Goal: Task Accomplishment & Management: Complete application form

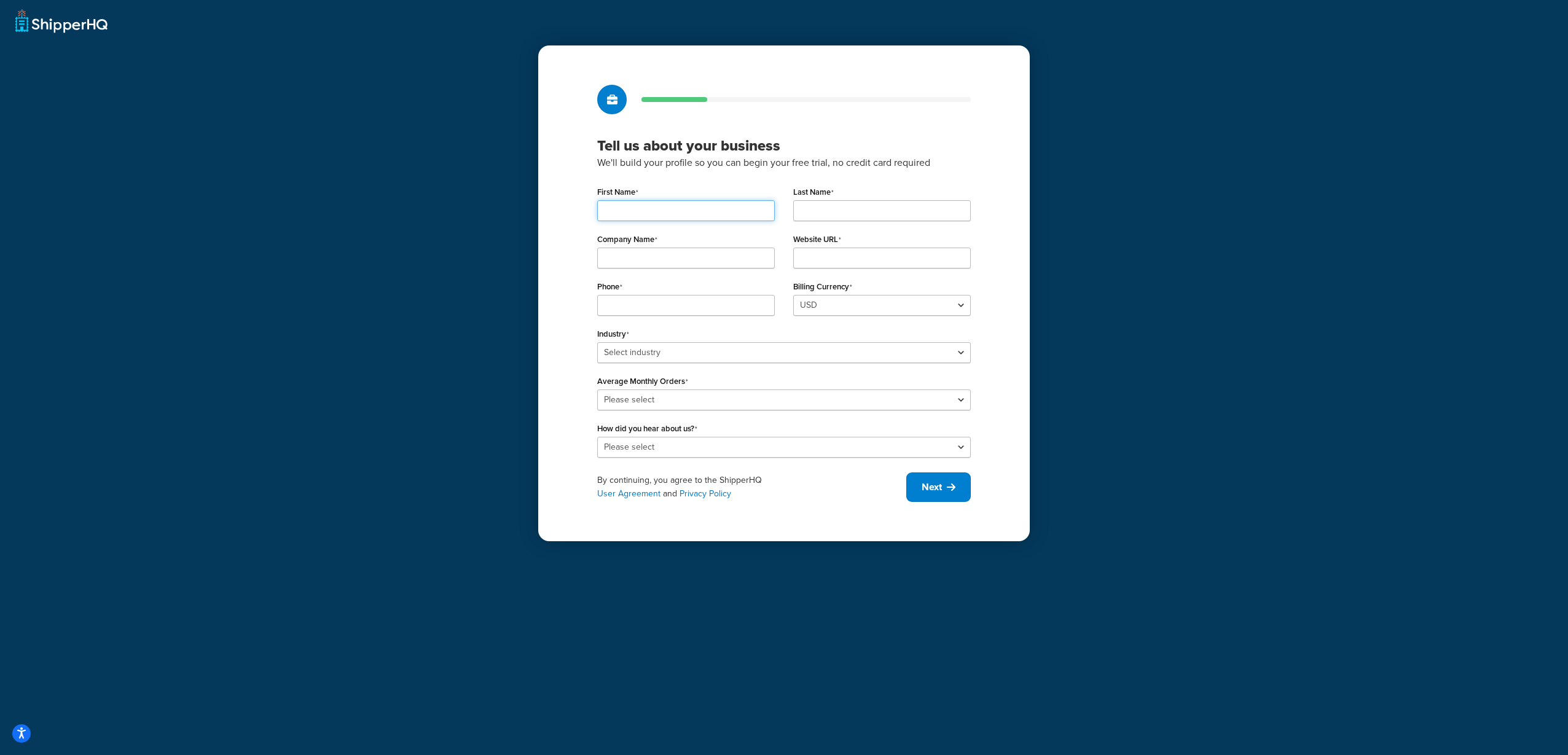
click at [674, 216] on input "First Name" at bounding box center [686, 211] width 178 height 21
type input "[PERSON_NAME]"
type input "A"
type input "Cook and Can"
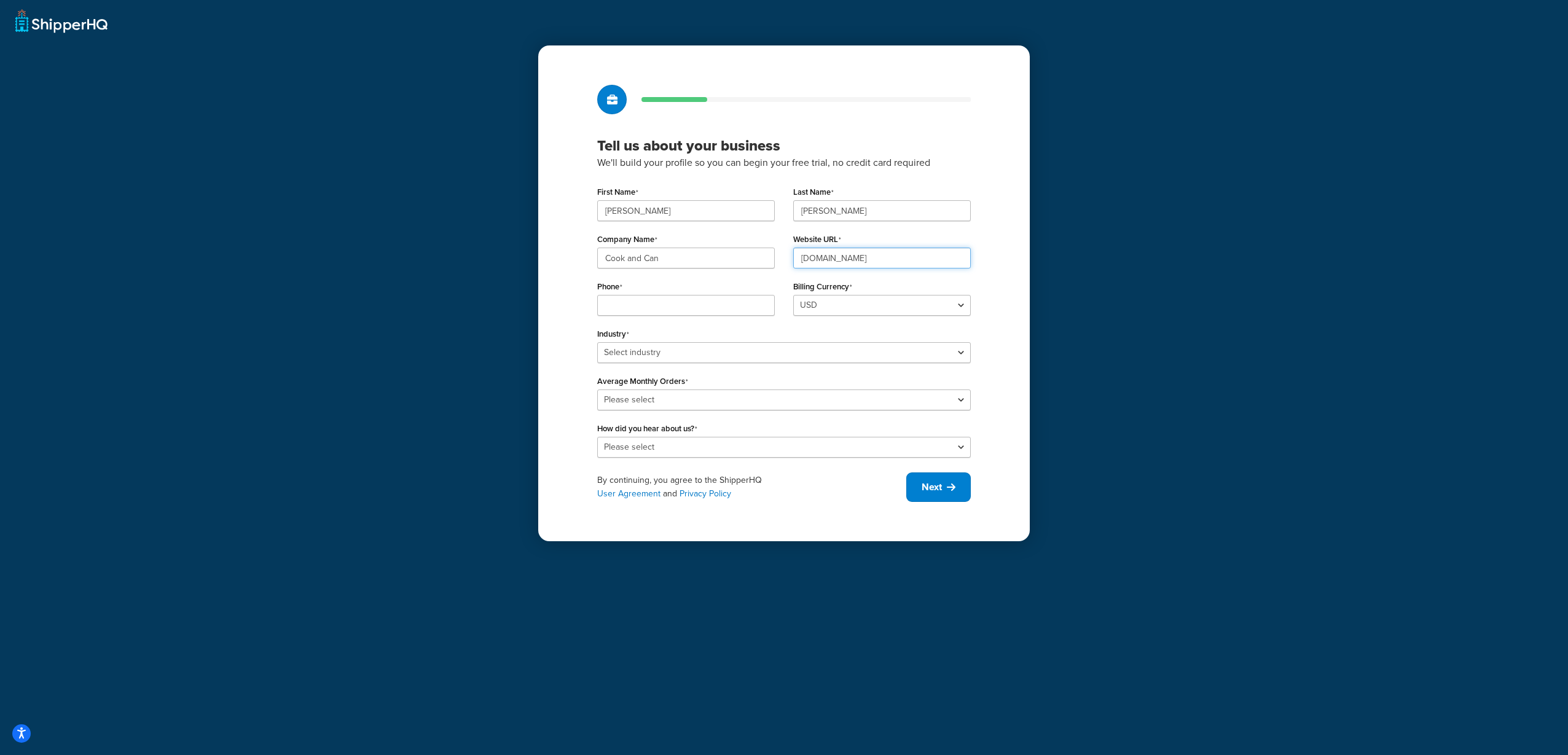
type input "[DOMAIN_NAME]"
type input "8035213352"
click at [672, 354] on select "Select industry Automotive Adult Agriculture Alcohol, Tobacco & CBD Arts & Craf…" at bounding box center [784, 353] width 374 height 21
select select "17"
click at [597, 342] on select "Select industry Automotive Adult Agriculture Alcohol, Tobacco & CBD Arts & Craf…" at bounding box center [784, 353] width 374 height 21
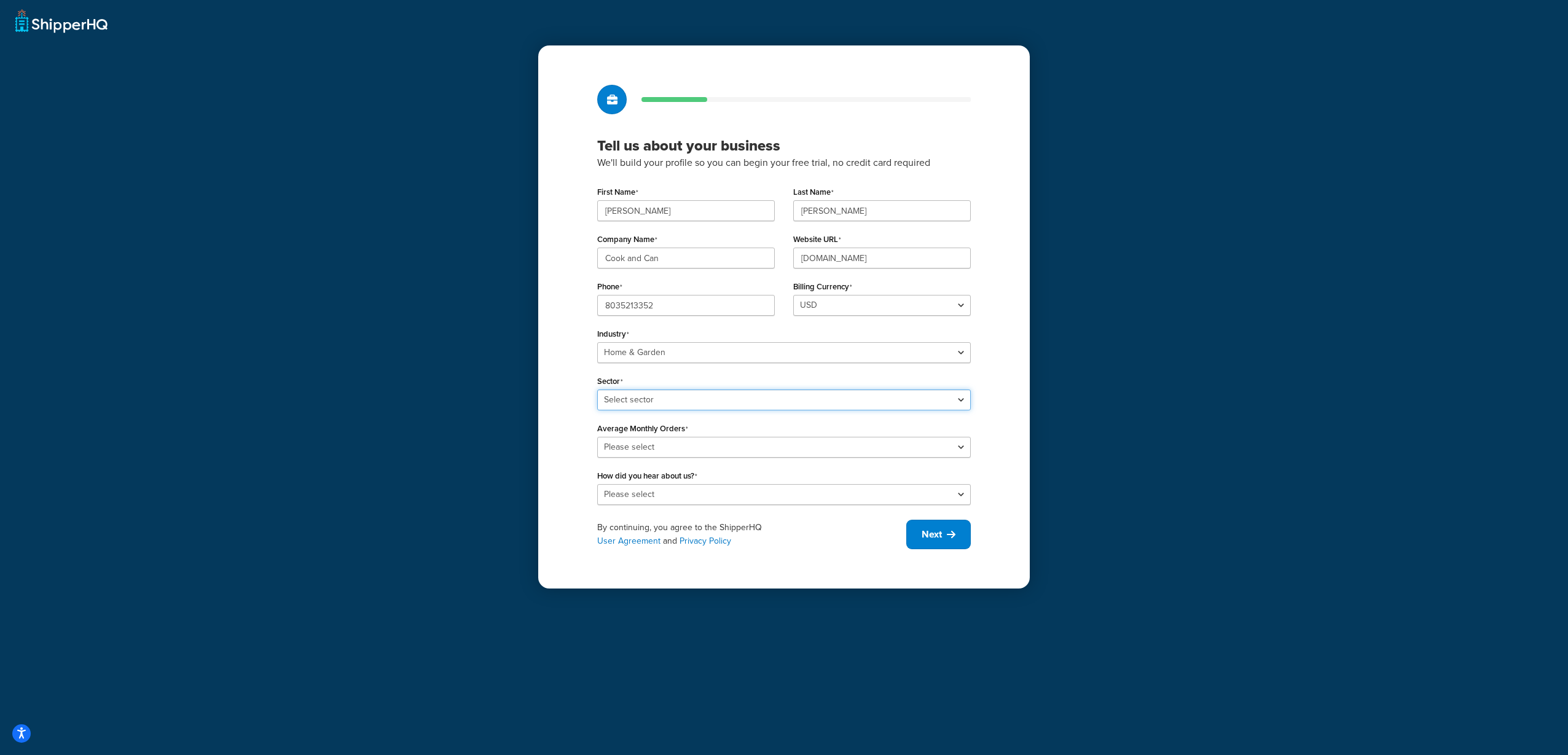
click at [742, 402] on select "Select sector Furniture Garden Supplies Home Goods Home Improvement Nursery / A…" at bounding box center [784, 400] width 374 height 21
select select "43"
click at [597, 389] on select "Select sector Furniture Garden Supplies Home Goods Home Improvement Nursery / A…" at bounding box center [784, 400] width 374 height 21
click at [747, 450] on select "Please select 0-500 501-1,000 1,001-10,000 10,001-20,000 Over 20,000" at bounding box center [784, 447] width 374 height 21
select select "1"
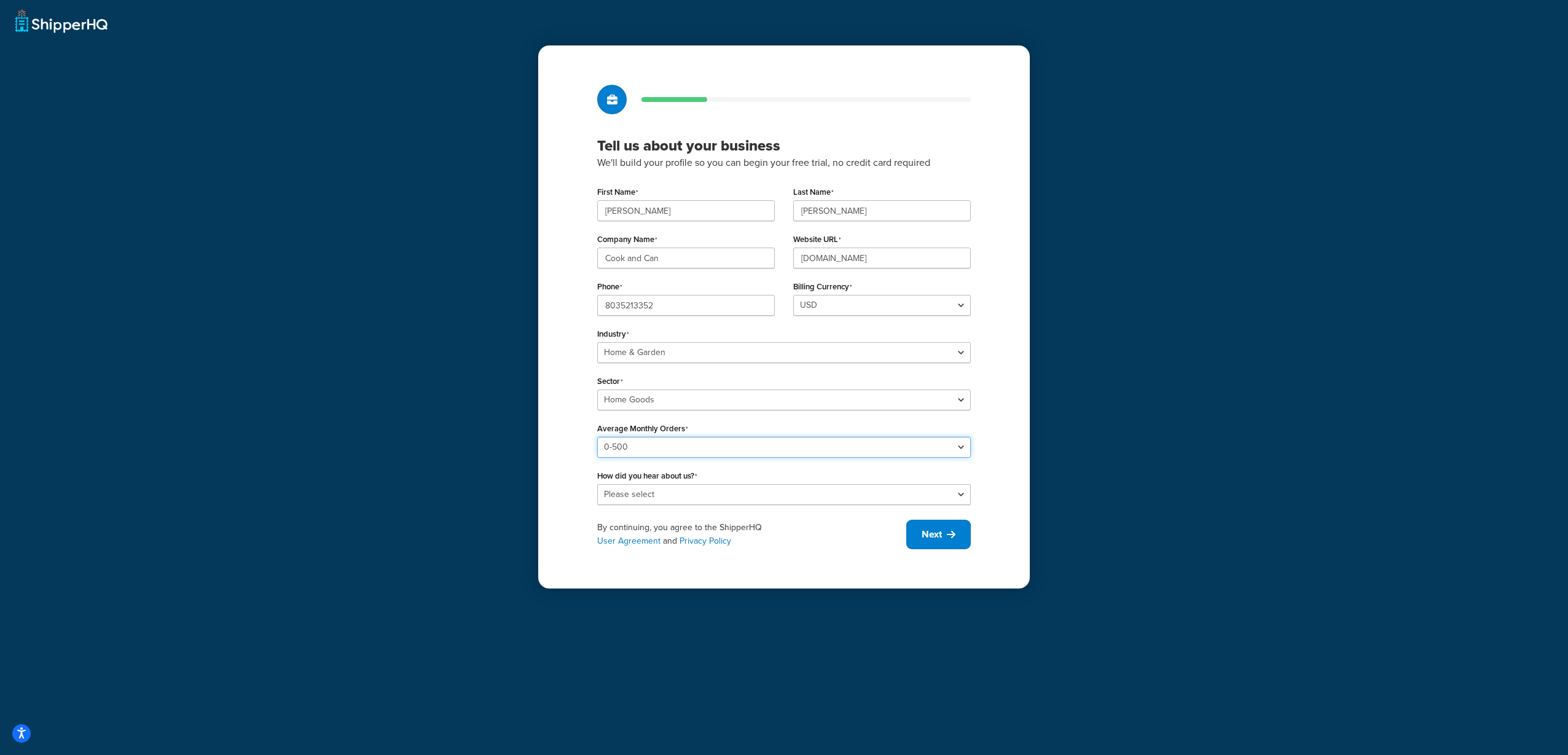
click at [597, 437] on select "Please select 0-500 501-1,000 1,001-10,000 10,001-20,000 Over 20,000" at bounding box center [784, 447] width 374 height 21
click at [761, 492] on select "Please select Online Search App Store or Marketplace Listing Referred by Agency…" at bounding box center [784, 495] width 374 height 21
select select "1"
click at [597, 484] on select "Please select Online Search App Store or Marketplace Listing Referred by Agency…" at bounding box center [784, 495] width 374 height 21
click at [933, 538] on span "Next" at bounding box center [931, 534] width 21 height 13
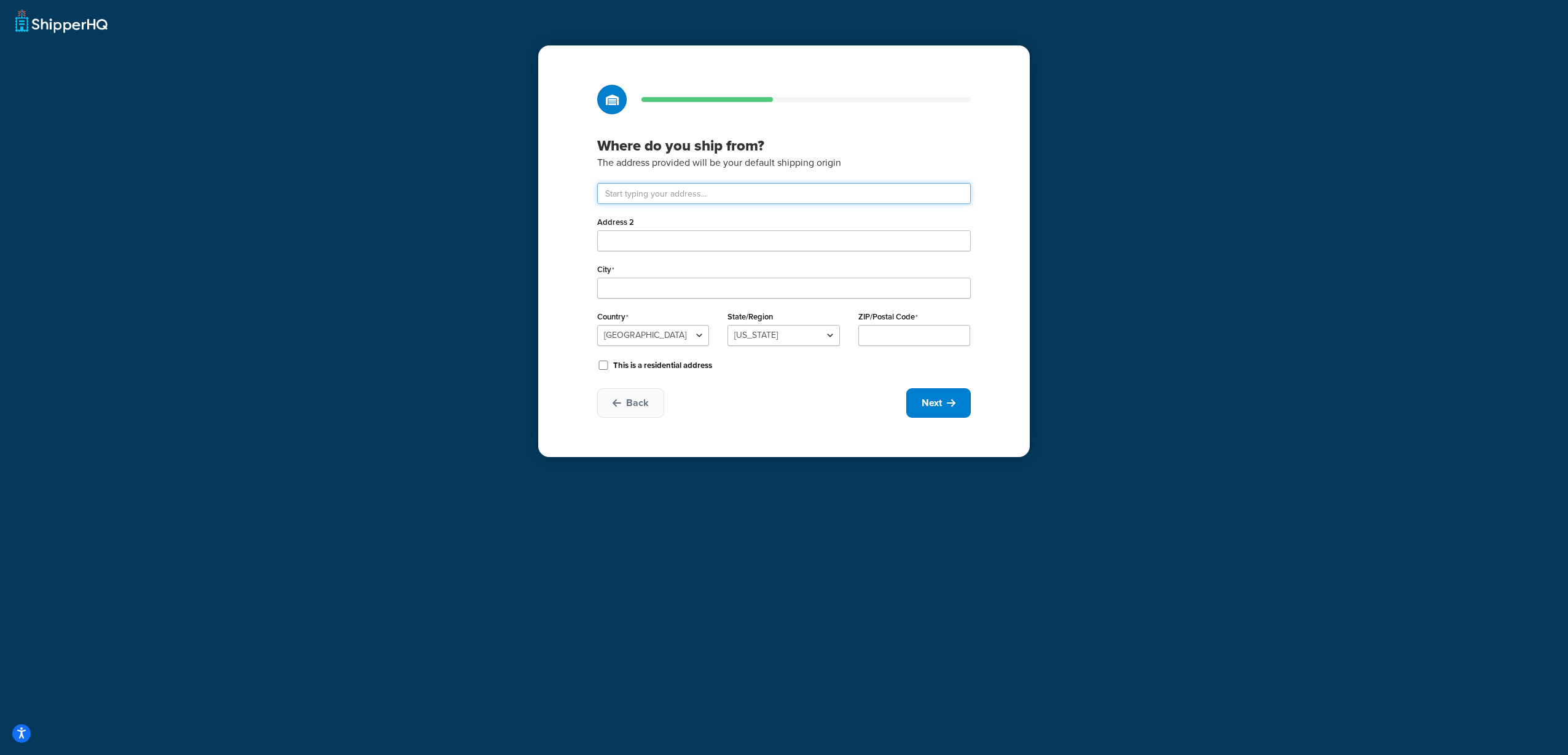
click at [801, 199] on input "text" at bounding box center [784, 194] width 374 height 21
click at [802, 195] on input "text" at bounding box center [784, 194] width 374 height 21
click at [1118, 253] on div "Where do you ship from? The address provided will be your default shipping orig…" at bounding box center [784, 377] width 1568 height 755
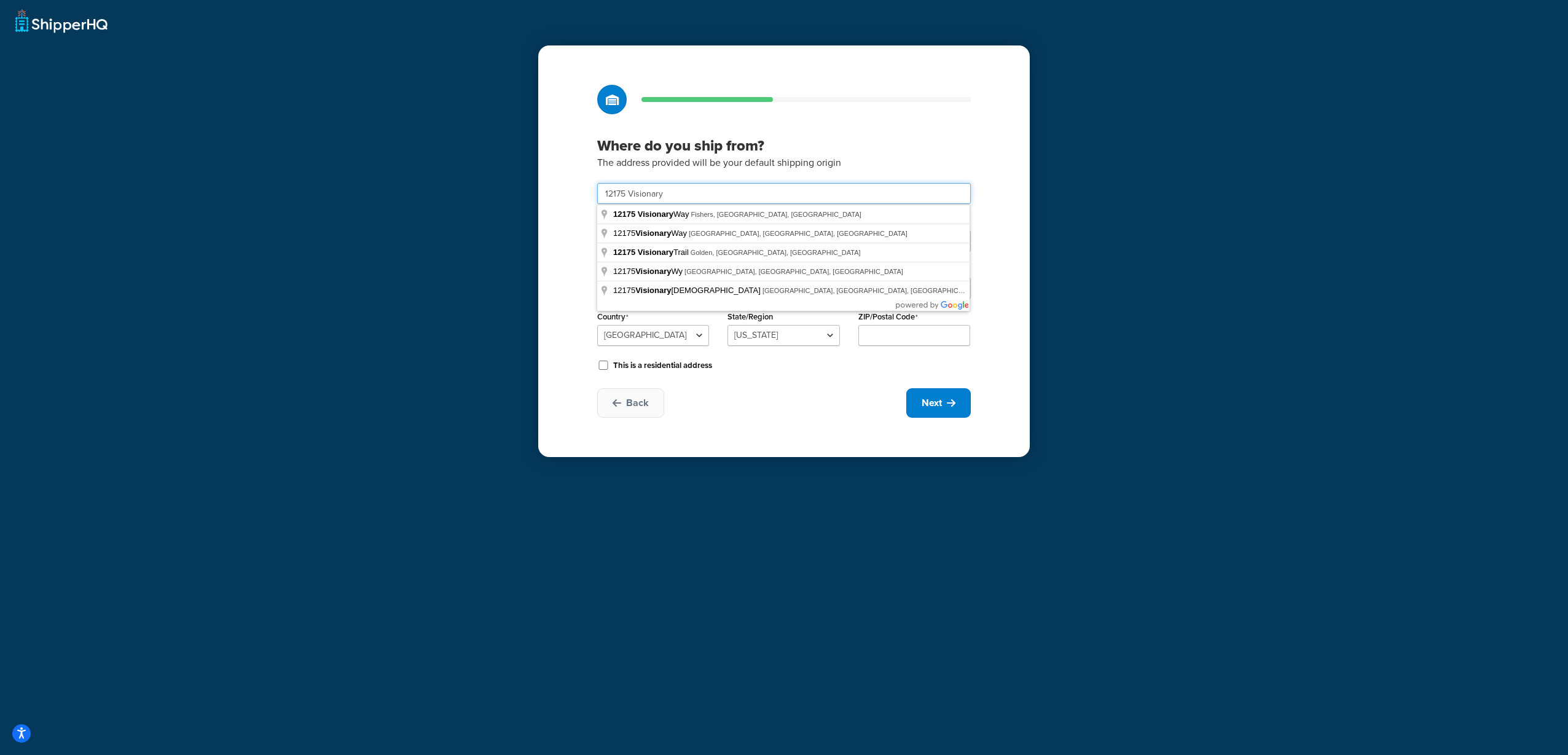
click at [793, 192] on input "12175 Visionary" at bounding box center [784, 194] width 374 height 21
click at [824, 192] on input "12175 Visionary" at bounding box center [784, 194] width 374 height 21
type input "[STREET_ADDRESS]"
type input "Fishers"
select select "14"
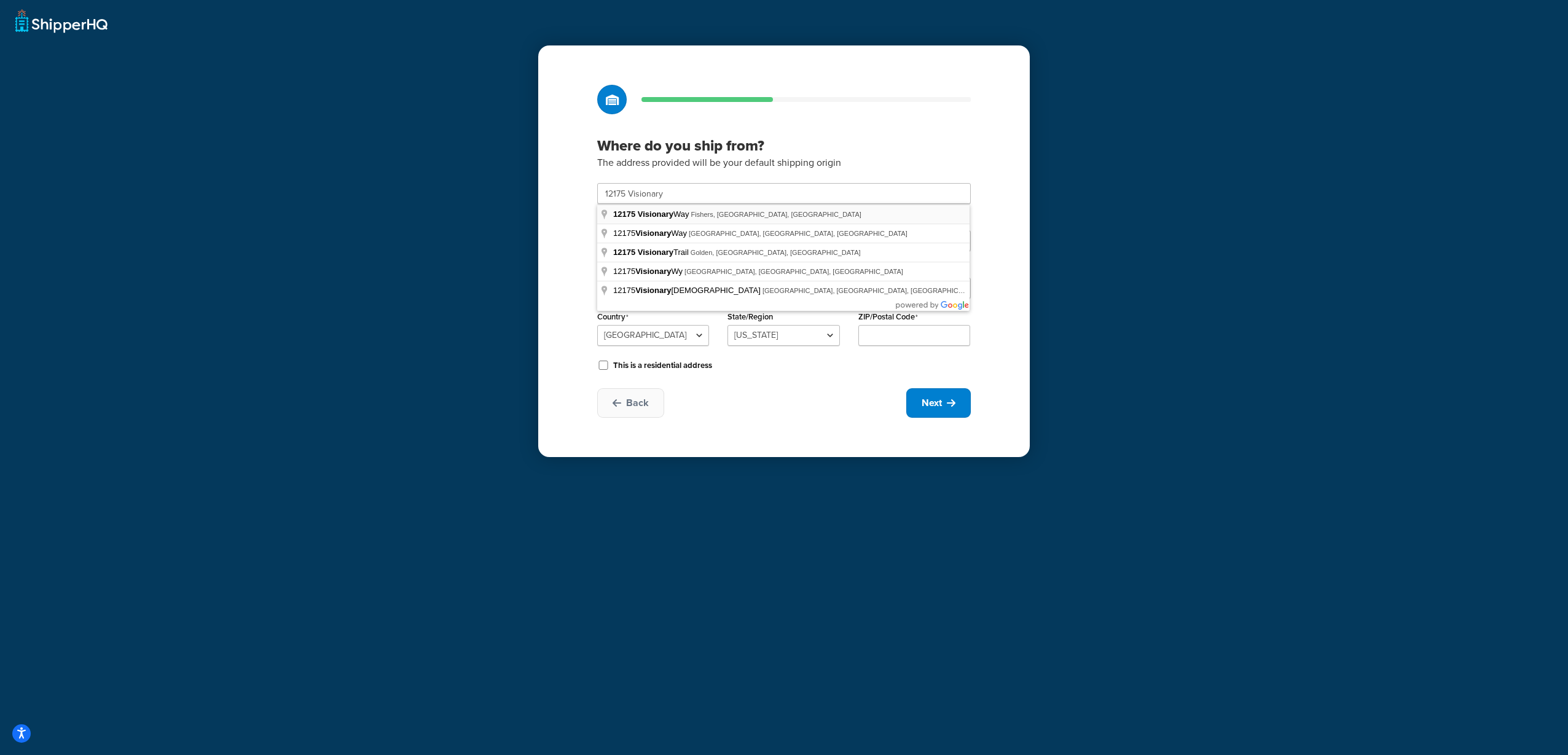
type input "46038"
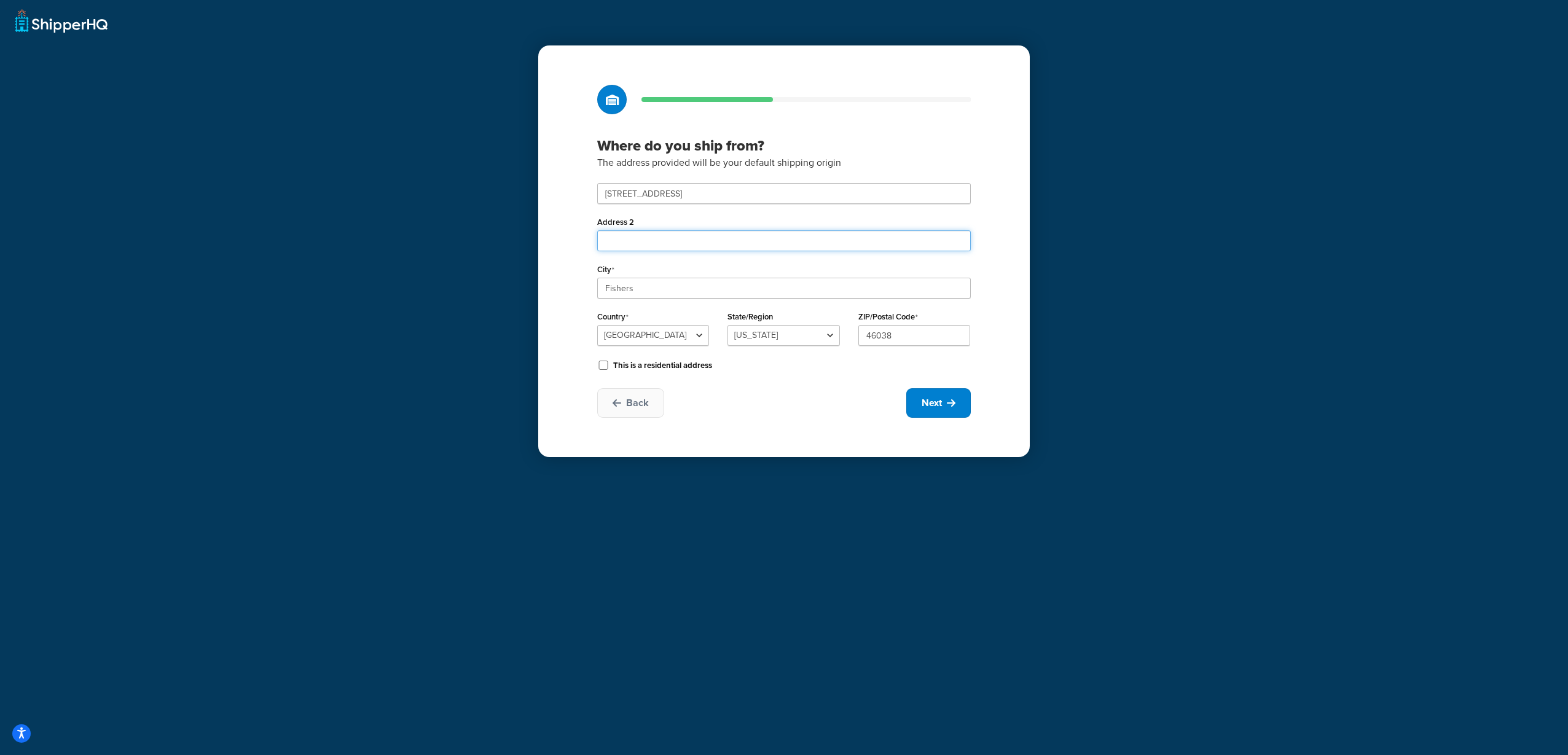
click at [792, 244] on input "Address 2" at bounding box center [784, 241] width 374 height 21
type input "s"
type input "STE 650"
click at [1197, 403] on div "Where do you ship from? The address provided will be your default shipping orig…" at bounding box center [784, 377] width 1568 height 755
click at [940, 409] on span "Next" at bounding box center [931, 403] width 21 height 13
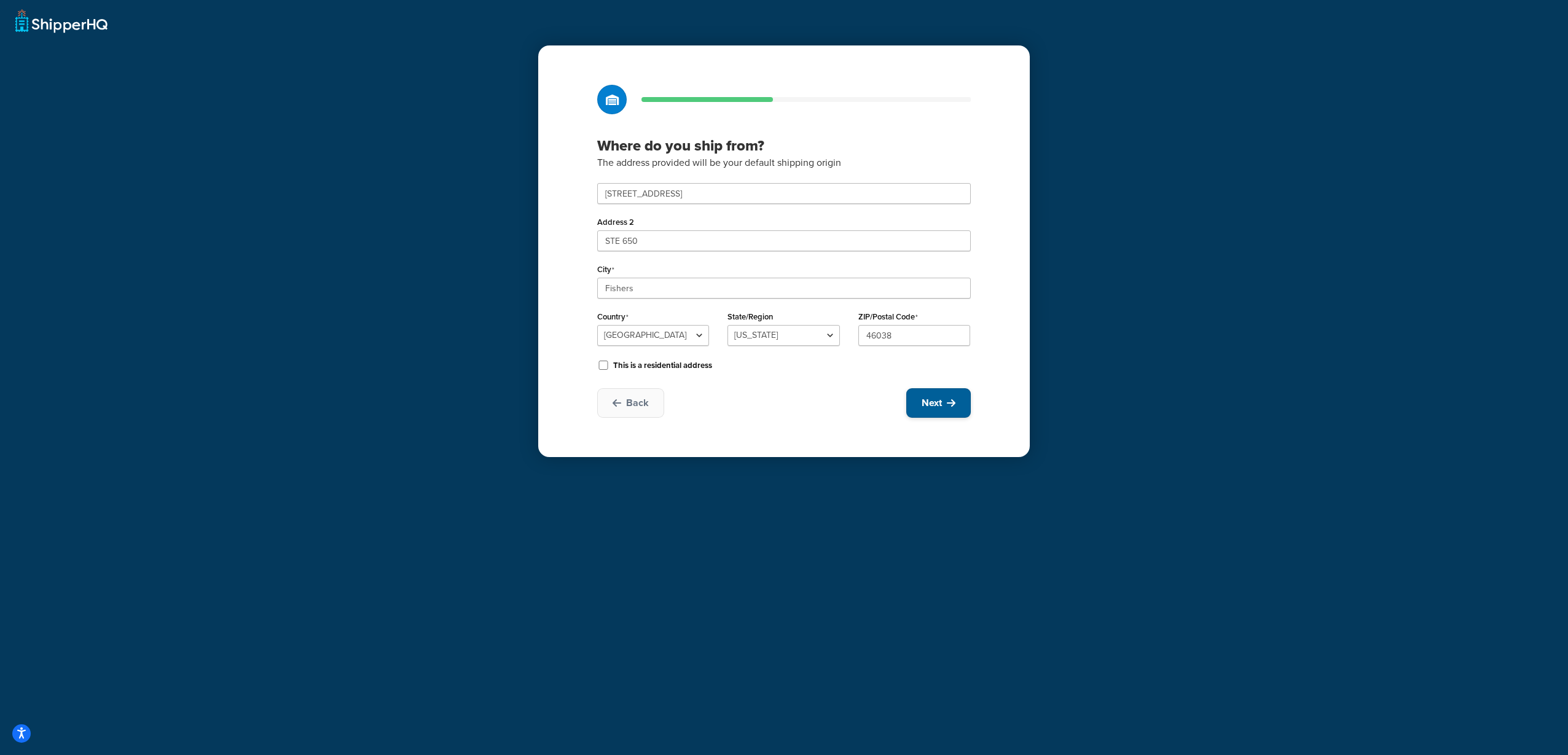
select select "1"
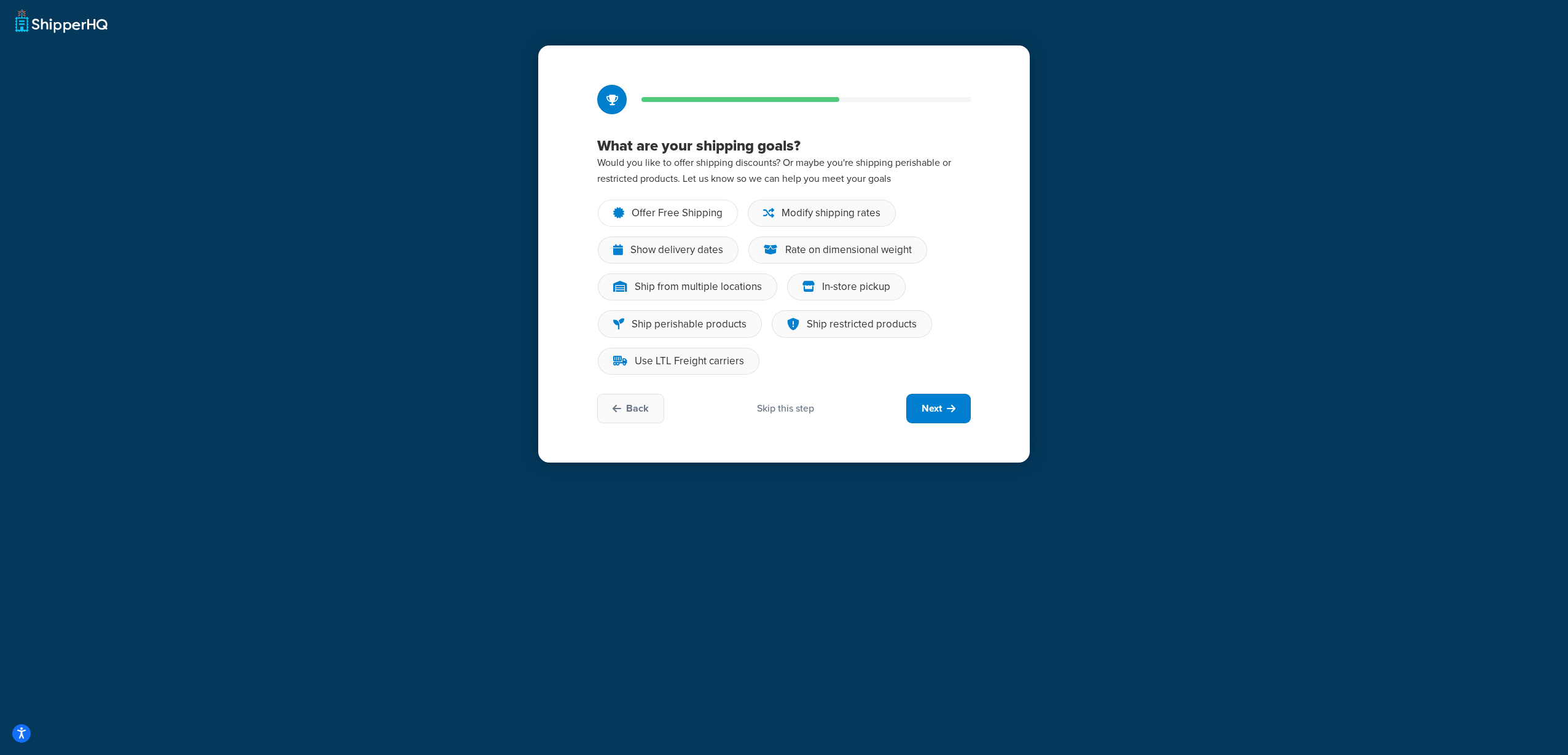
click at [702, 214] on div "Offer Free Shipping" at bounding box center [677, 213] width 91 height 12
click at [0, 0] on input "Offer Free Shipping" at bounding box center [0, 0] width 0 height 0
click at [809, 212] on div "Modify shipping rates" at bounding box center [831, 213] width 99 height 12
click at [0, 0] on input "Modify shipping rates" at bounding box center [0, 0] width 0 height 0
click at [686, 250] on div "Show delivery dates" at bounding box center [676, 250] width 93 height 12
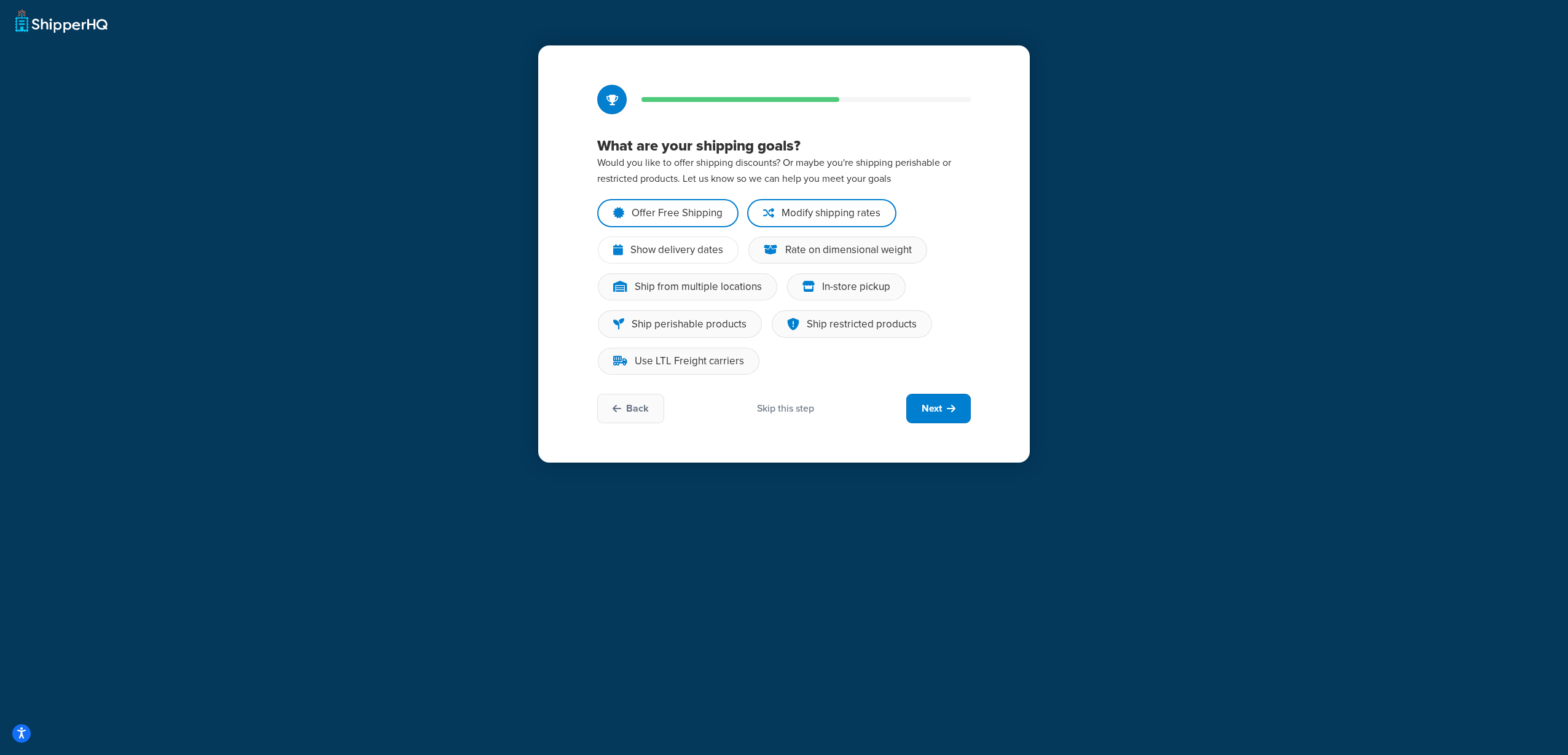
click at [0, 0] on input "Show delivery dates" at bounding box center [0, 0] width 0 height 0
click at [951, 409] on icon at bounding box center [951, 408] width 8 height 10
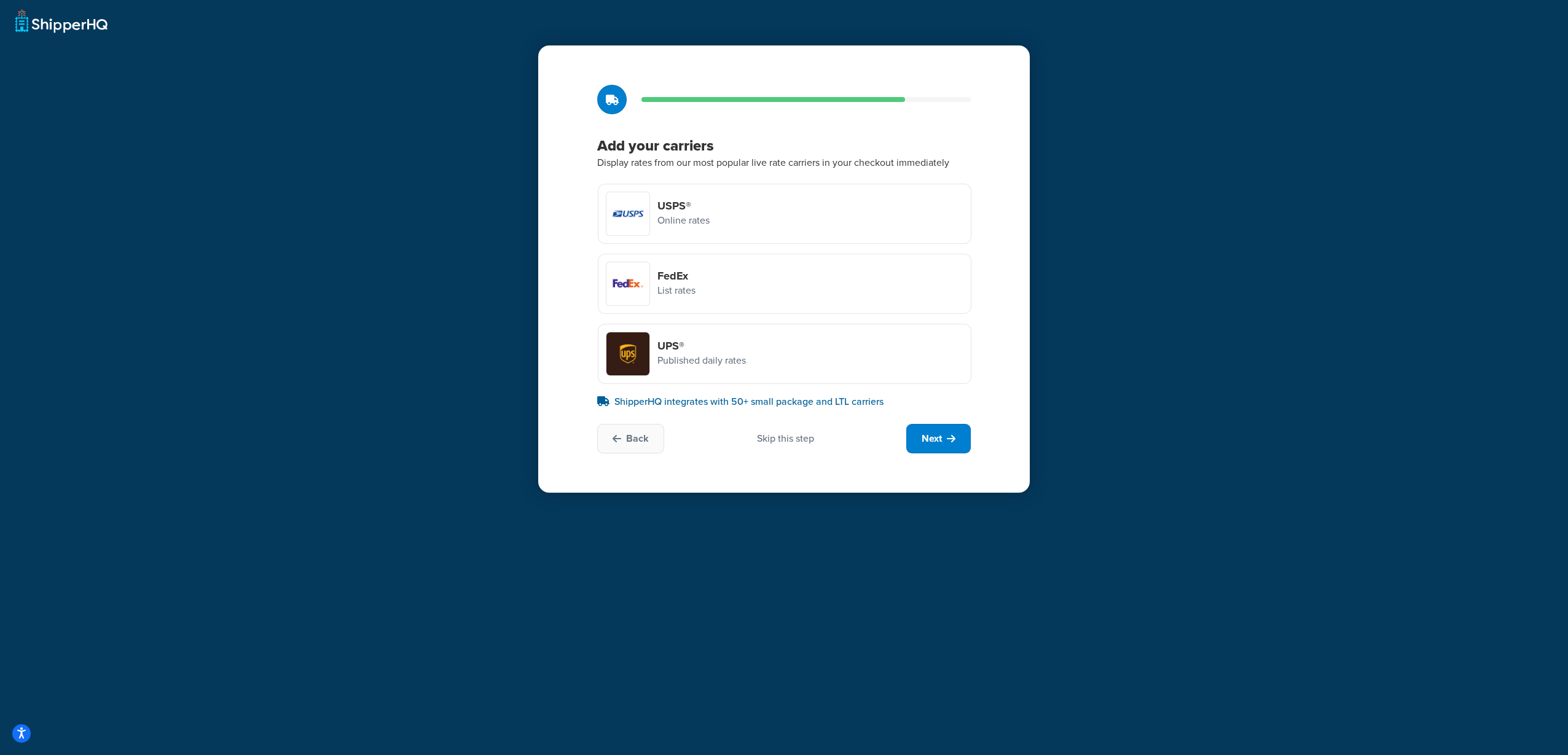
click at [777, 282] on div "FedEx List rates" at bounding box center [785, 284] width 374 height 60
click at [0, 0] on input "FedEx List rates" at bounding box center [0, 0] width 0 height 0
click at [829, 356] on div "UPS® Published daily rates" at bounding box center [785, 354] width 374 height 60
click at [0, 0] on input "UPS® Published daily rates" at bounding box center [0, 0] width 0 height 0
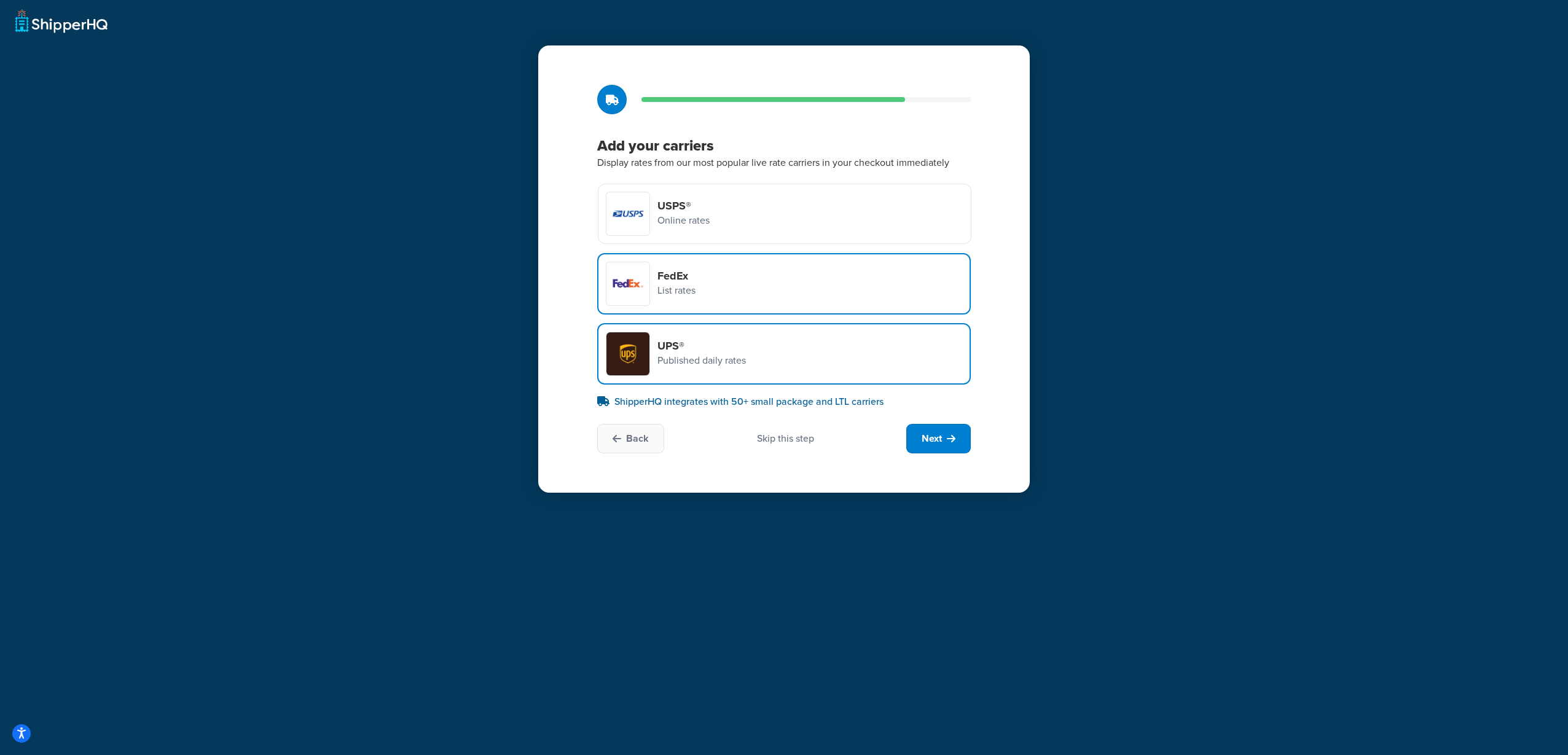
click at [843, 214] on div "USPS® Online rates" at bounding box center [785, 214] width 374 height 60
click at [0, 0] on input "USPS® Online rates" at bounding box center [0, 0] width 0 height 0
click at [856, 352] on div "UPS® Published daily rates" at bounding box center [784, 354] width 374 height 62
click at [0, 0] on input "UPS® Published daily rates" at bounding box center [0, 0] width 0 height 0
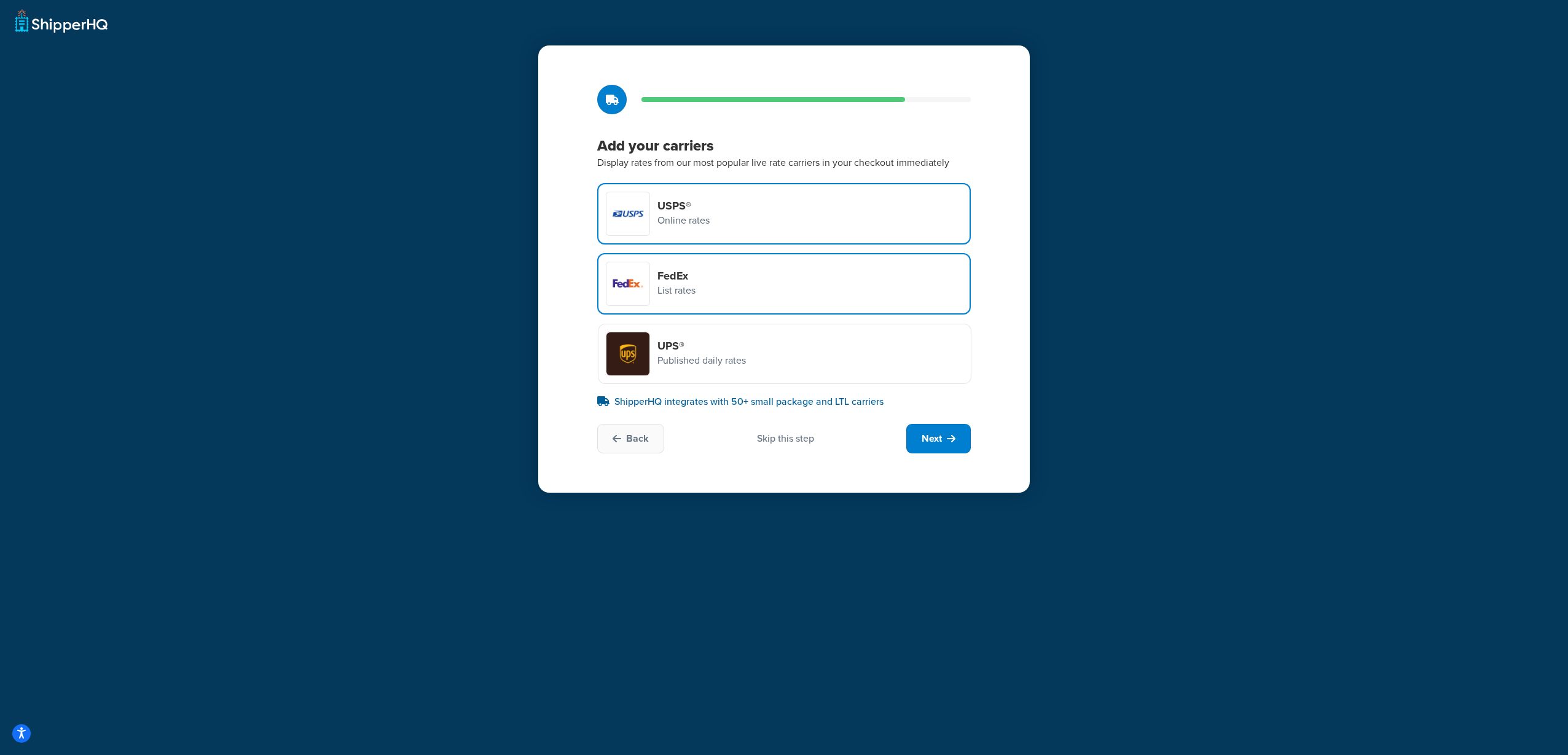
click at [852, 340] on div "UPS® Published daily rates" at bounding box center [785, 354] width 374 height 60
click at [0, 0] on input "UPS® Published daily rates" at bounding box center [0, 0] width 0 height 0
click at [794, 192] on div "USPS® Online rates" at bounding box center [784, 214] width 374 height 62
click at [0, 0] on input "USPS® Online rates" at bounding box center [0, 0] width 0 height 0
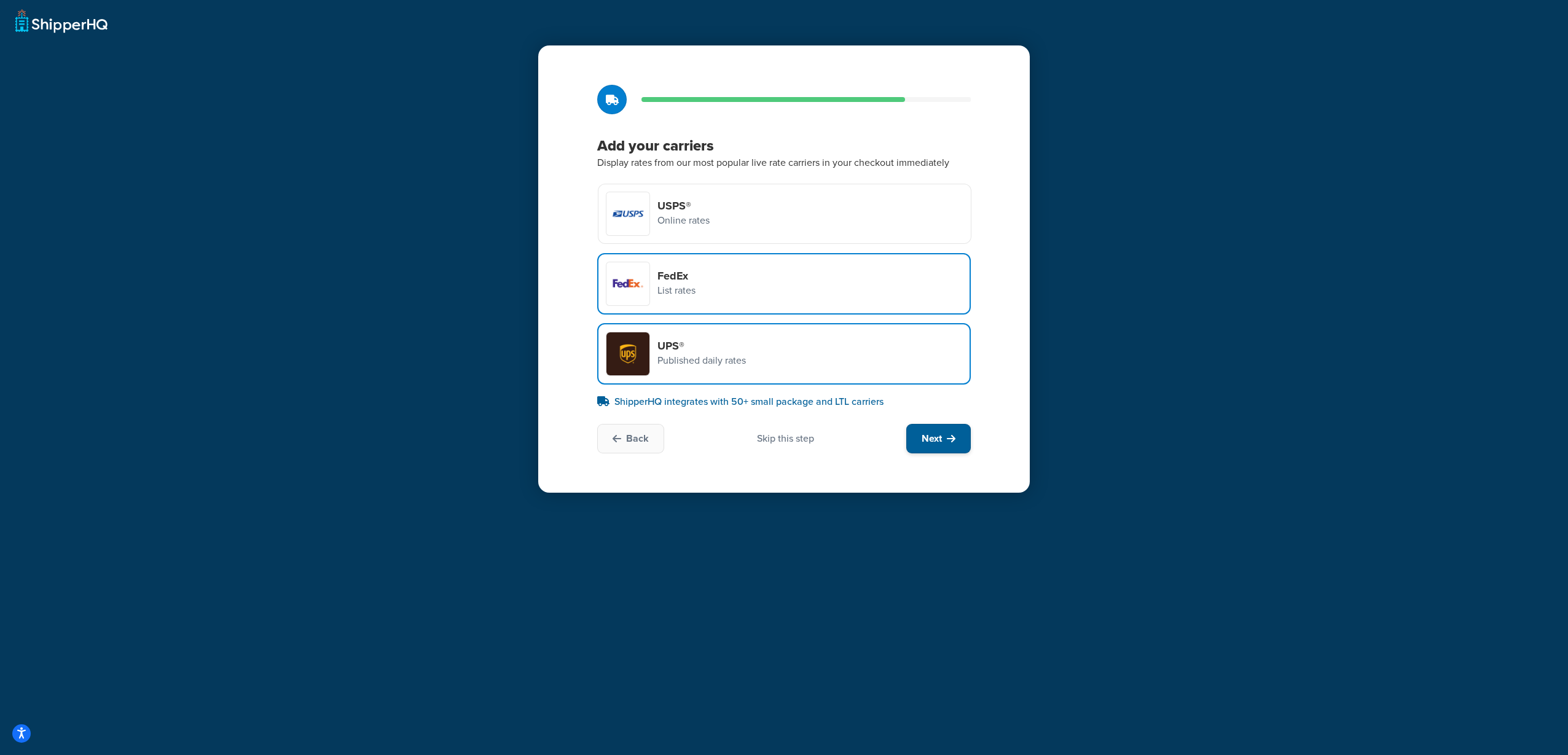
click at [938, 436] on span "Next" at bounding box center [931, 438] width 21 height 13
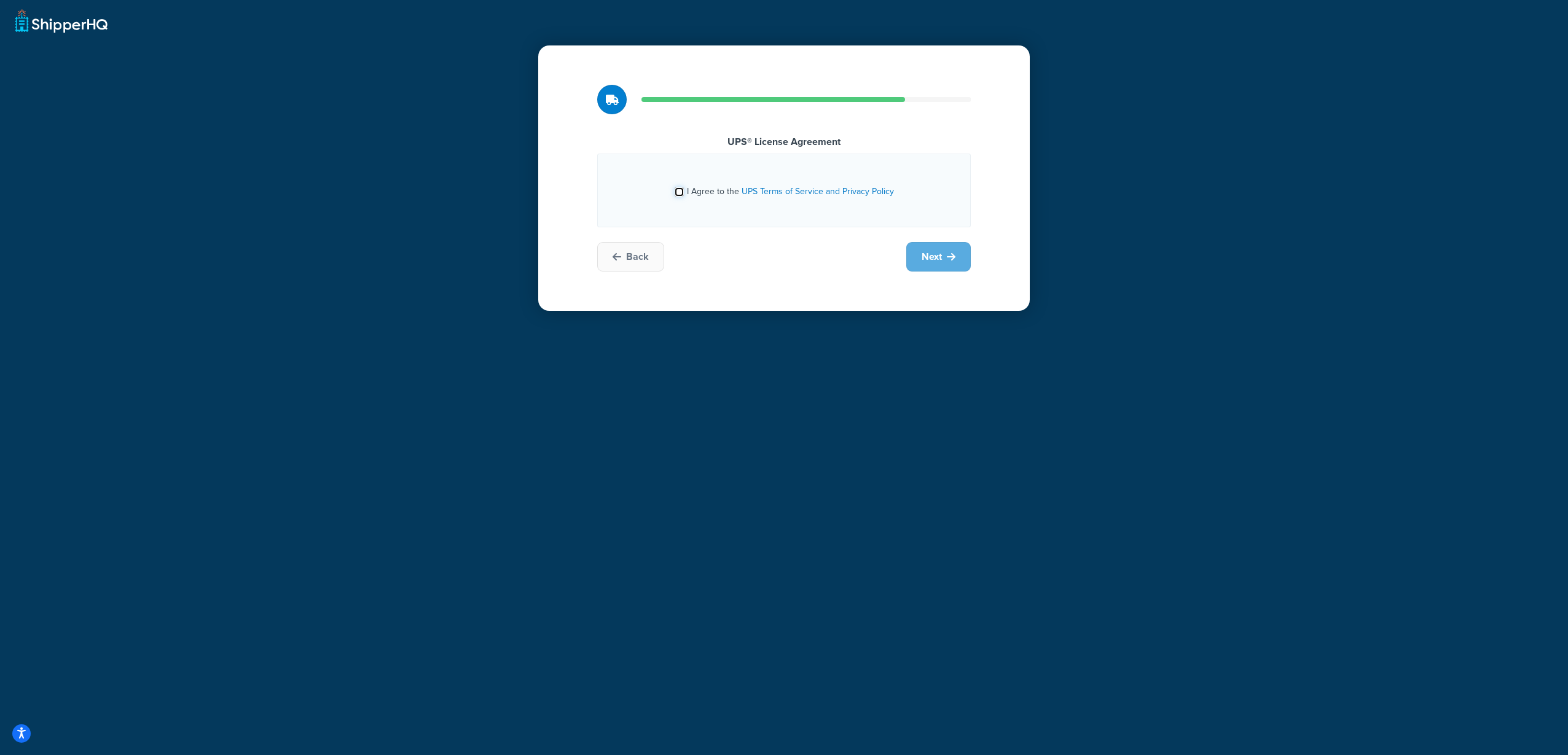
click at [681, 194] on input "I Agree to the UPS Terms of Service and Privacy Policy" at bounding box center [679, 192] width 9 height 9
checkbox input "true"
click at [950, 258] on icon at bounding box center [951, 257] width 8 height 10
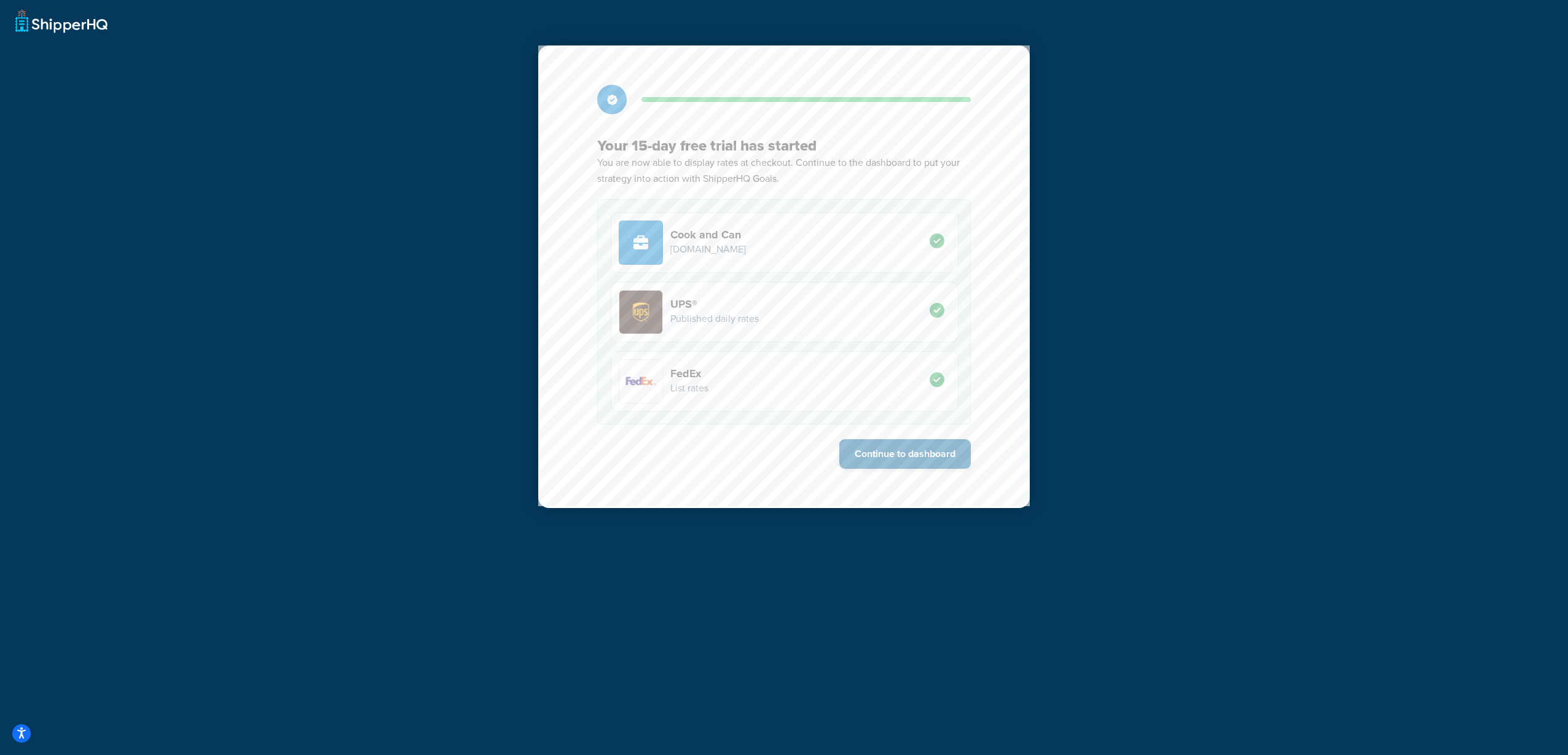
click at [907, 459] on button "Continue to dashboard" at bounding box center [905, 454] width 132 height 30
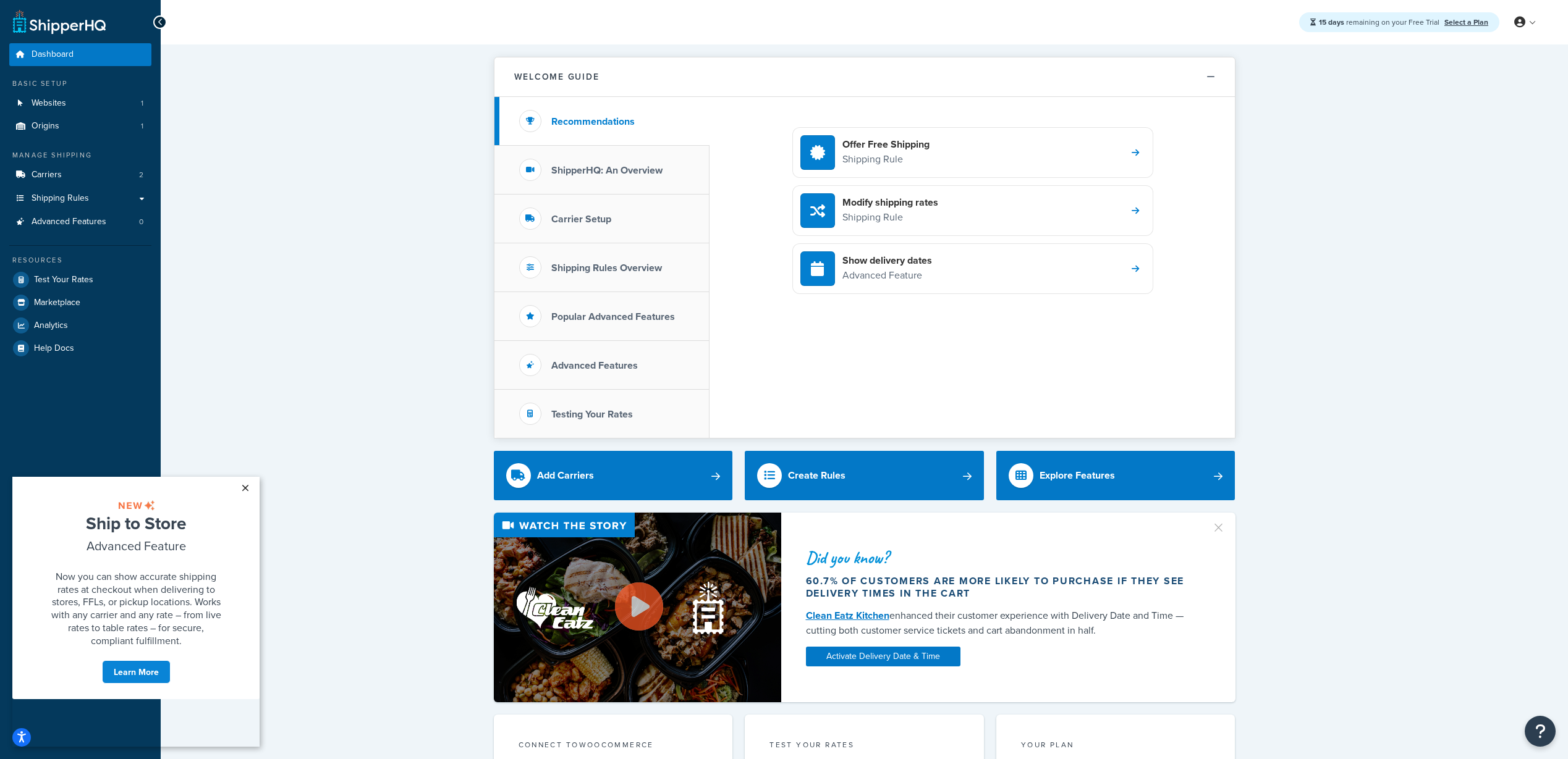
click at [251, 485] on link "×" at bounding box center [245, 487] width 21 height 22
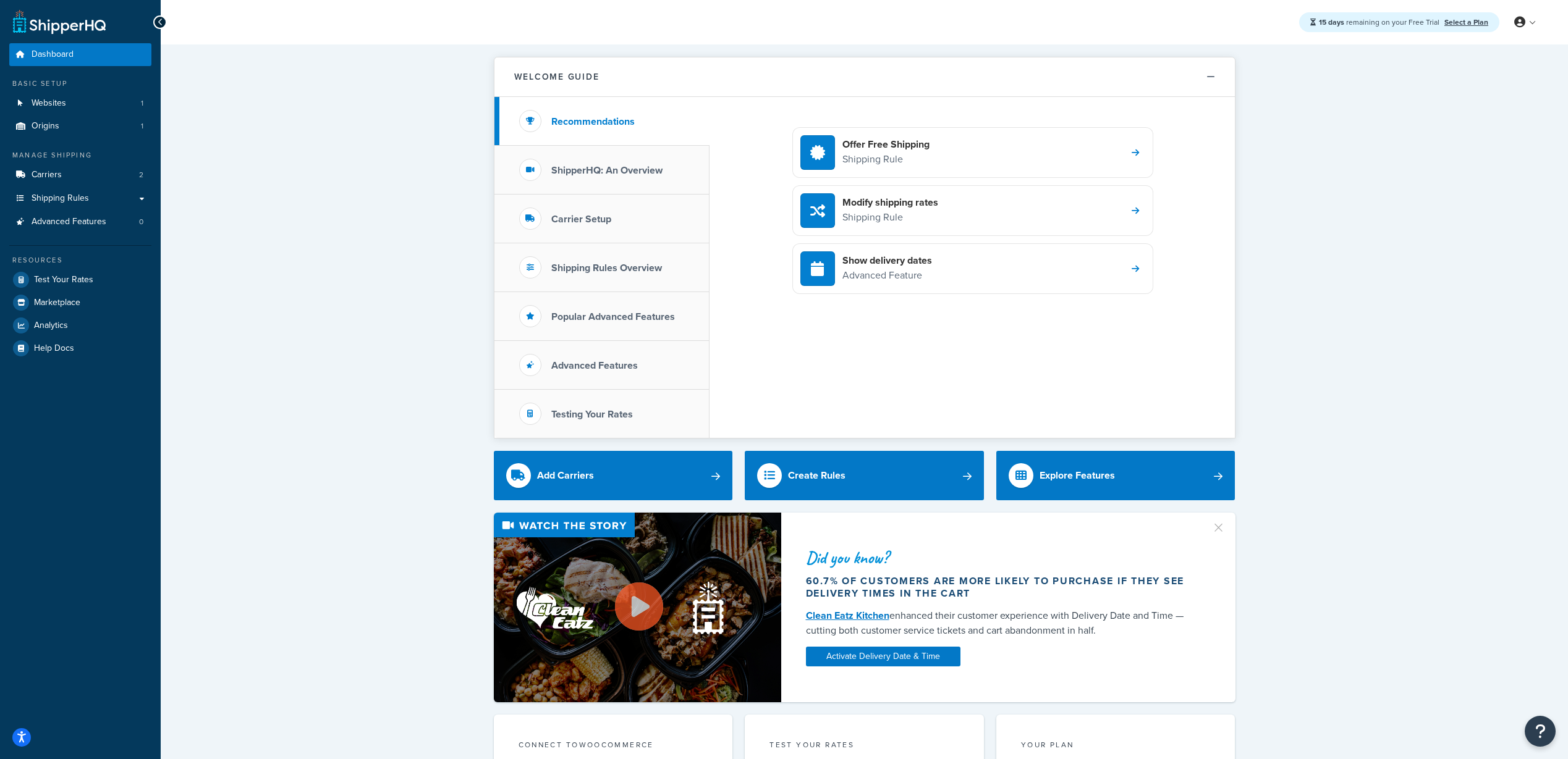
click at [1532, 20] on link at bounding box center [1525, 22] width 35 height 18
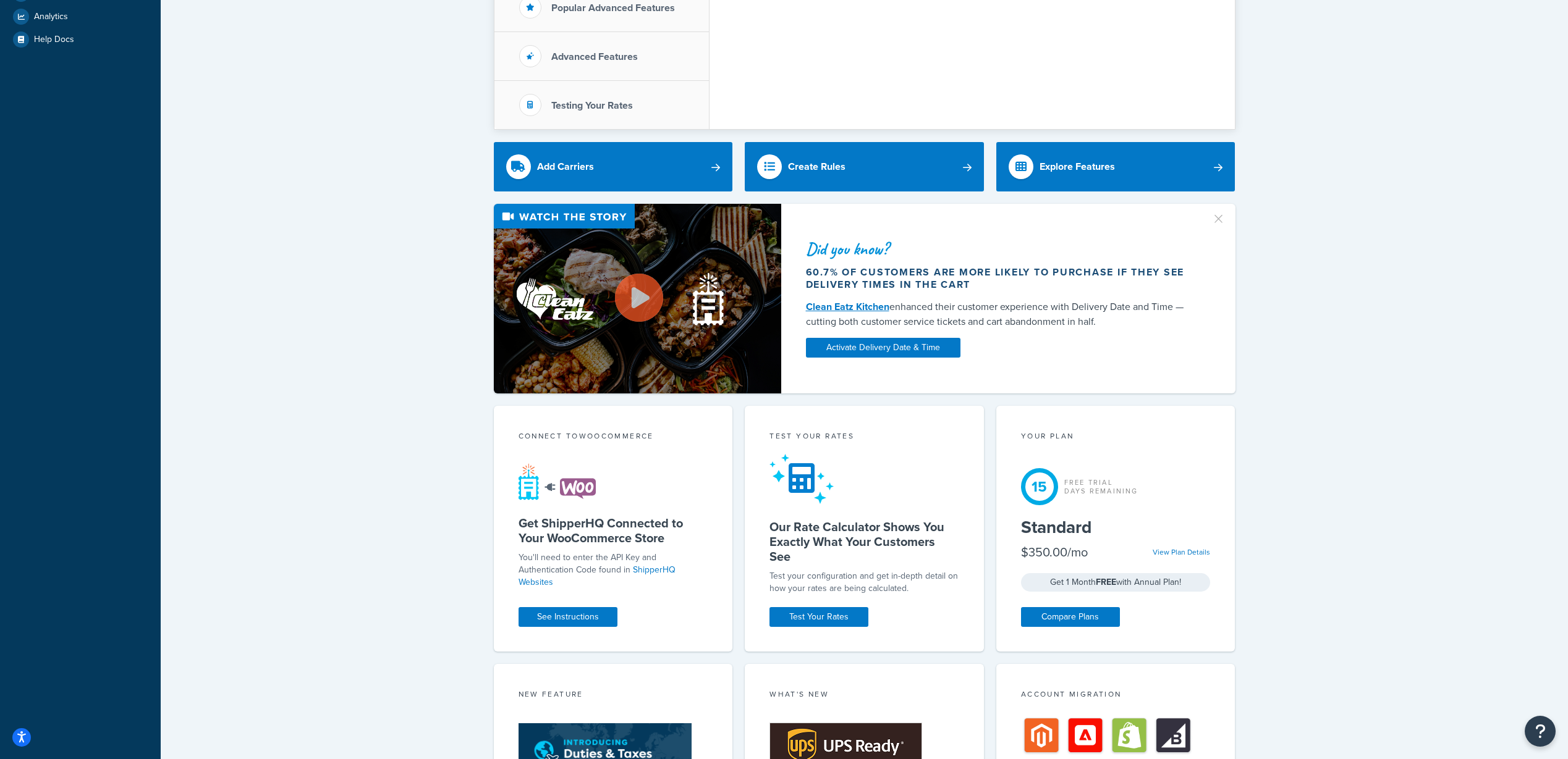
scroll to position [556, 0]
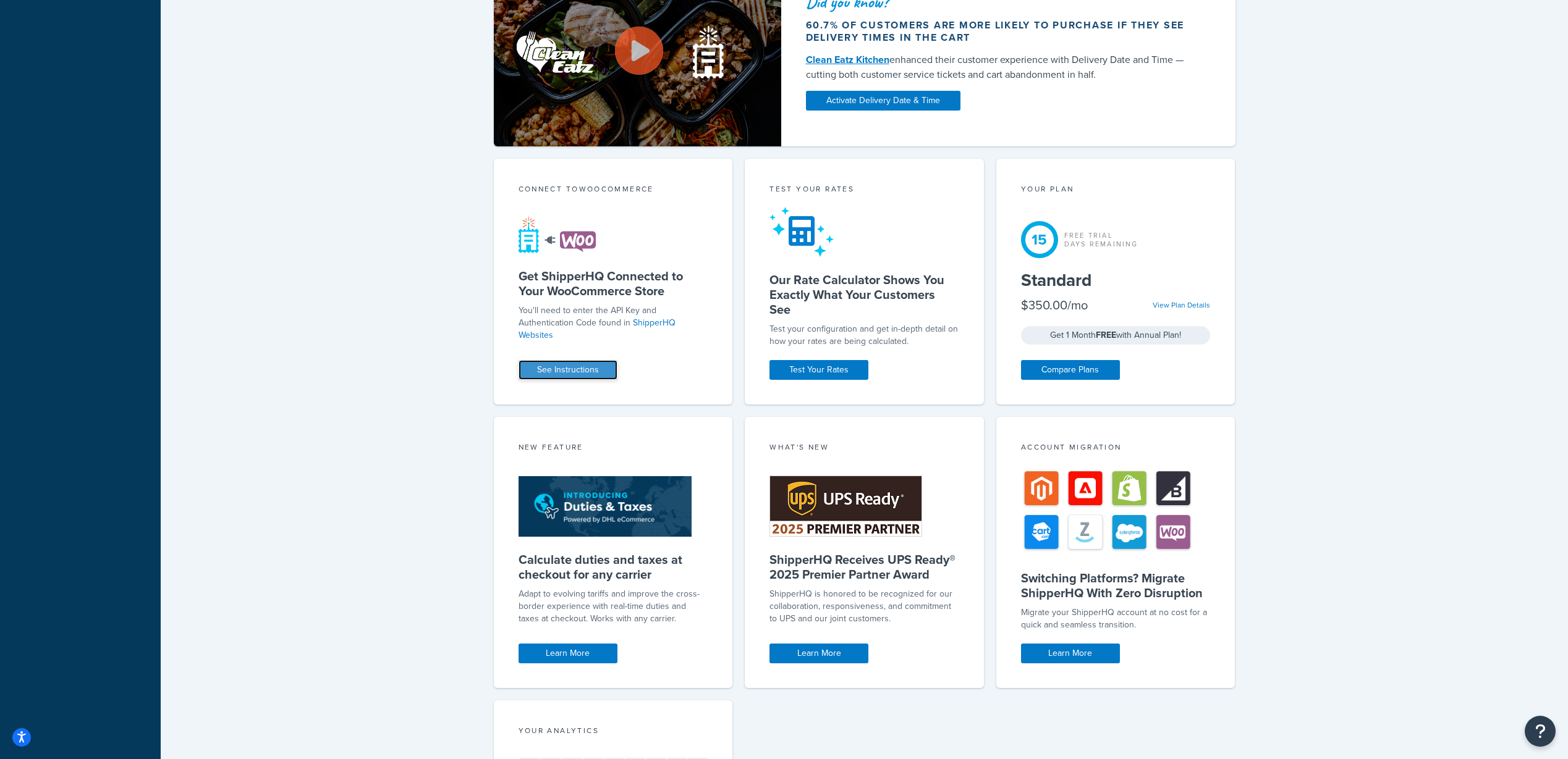
click at [594, 363] on link "See Instructions" at bounding box center [567, 370] width 99 height 20
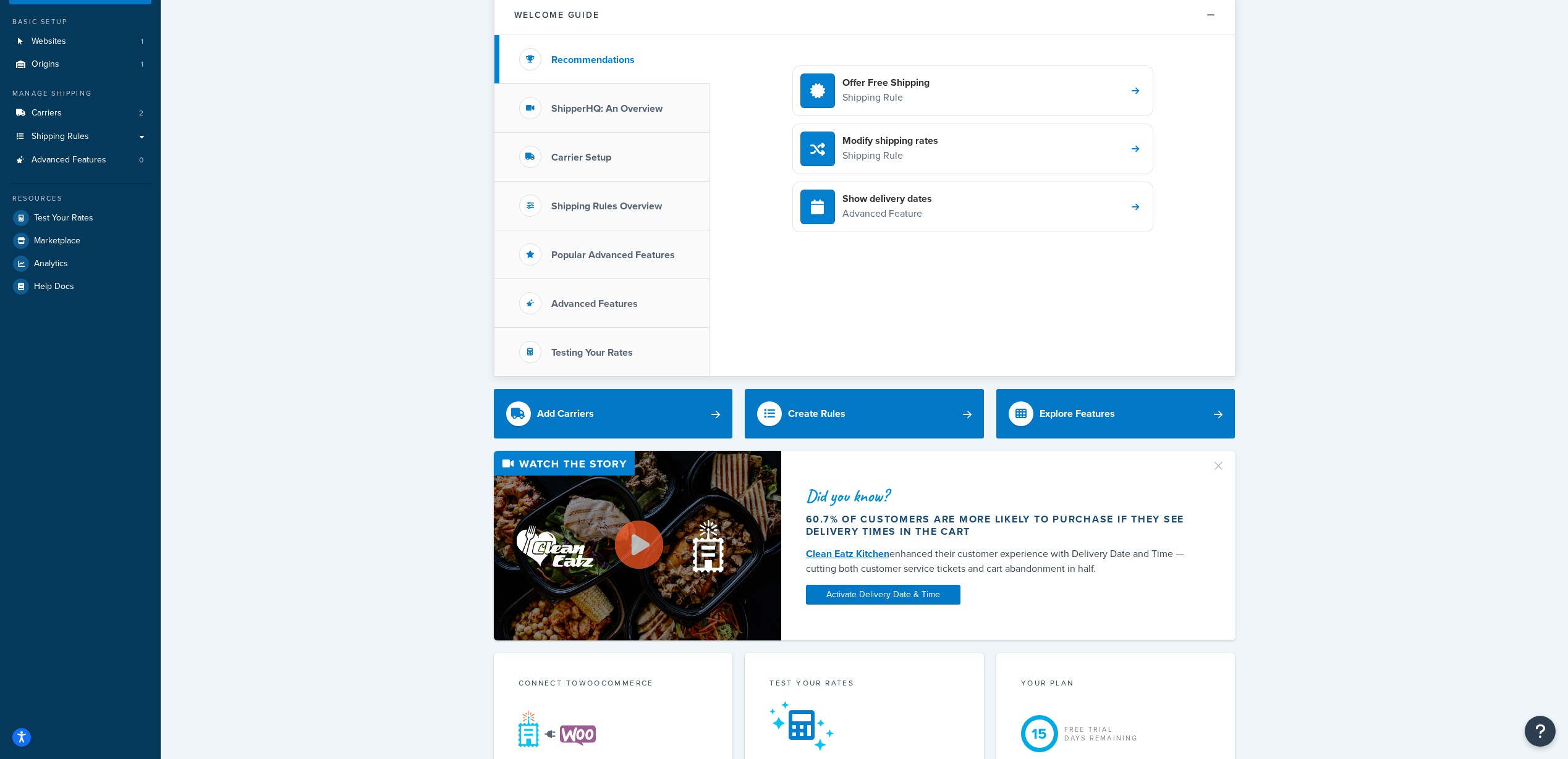
scroll to position [0, 0]
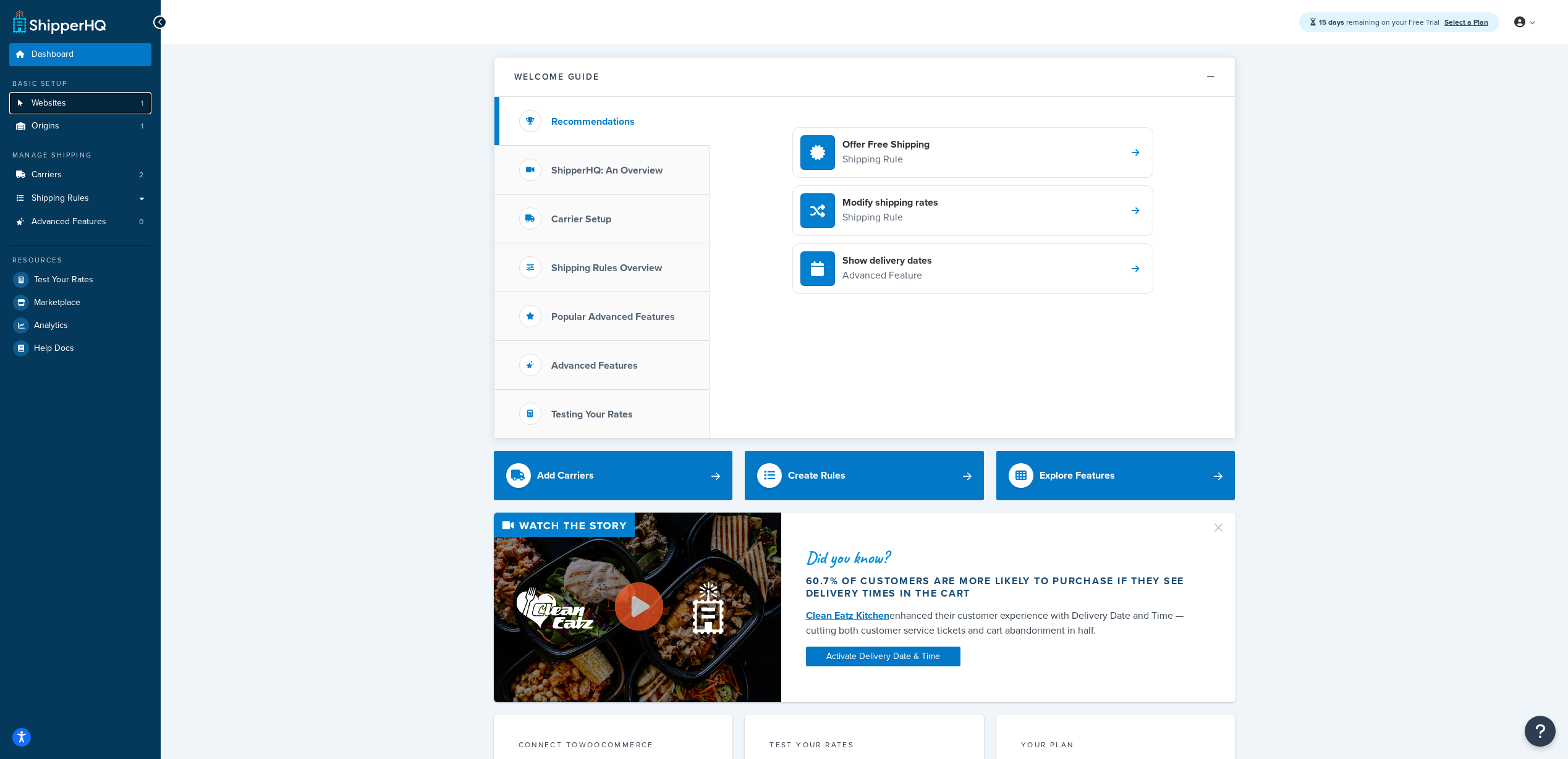
click at [136, 106] on link "Websites 1" at bounding box center [80, 103] width 142 height 23
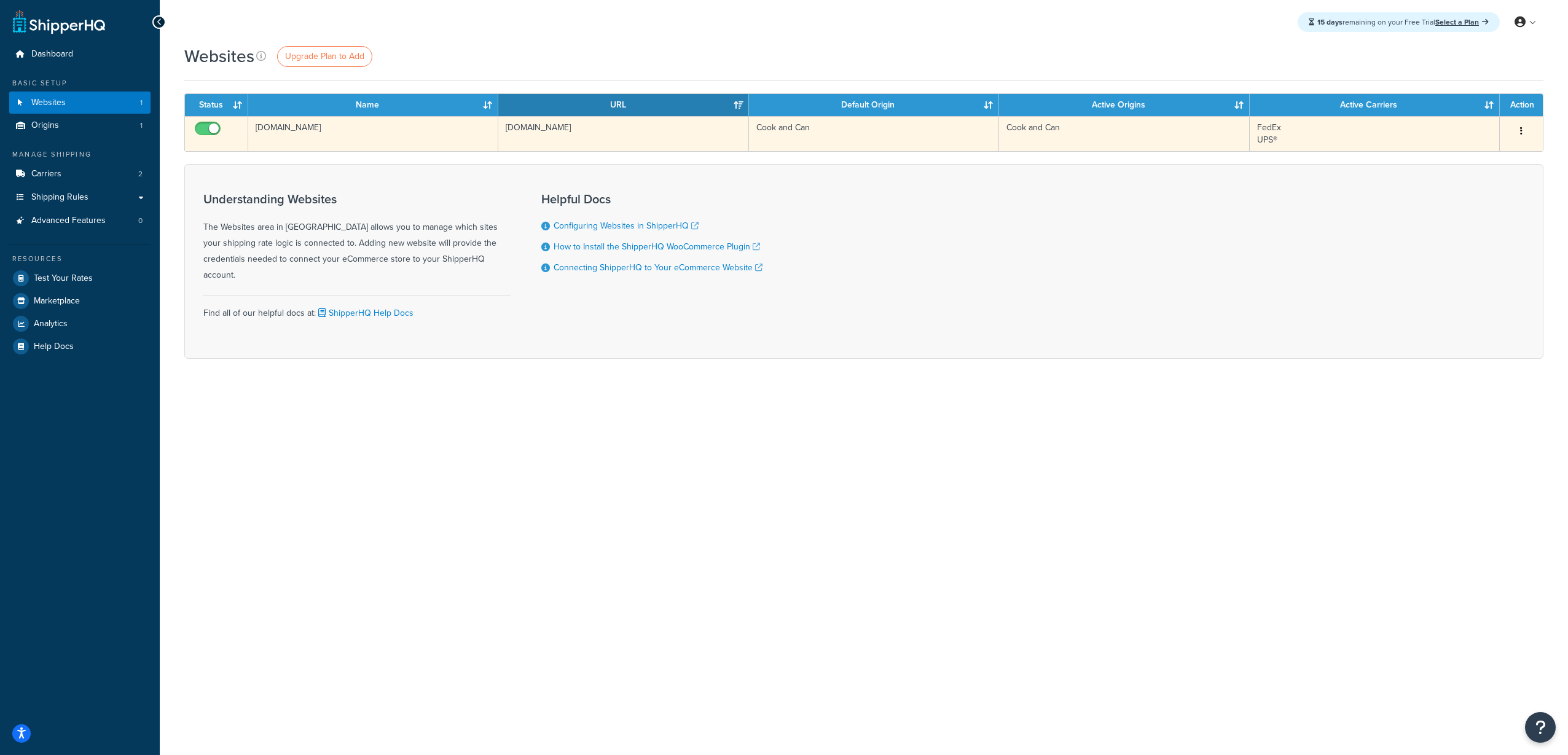
click at [1527, 132] on button "button" at bounding box center [1521, 132] width 17 height 20
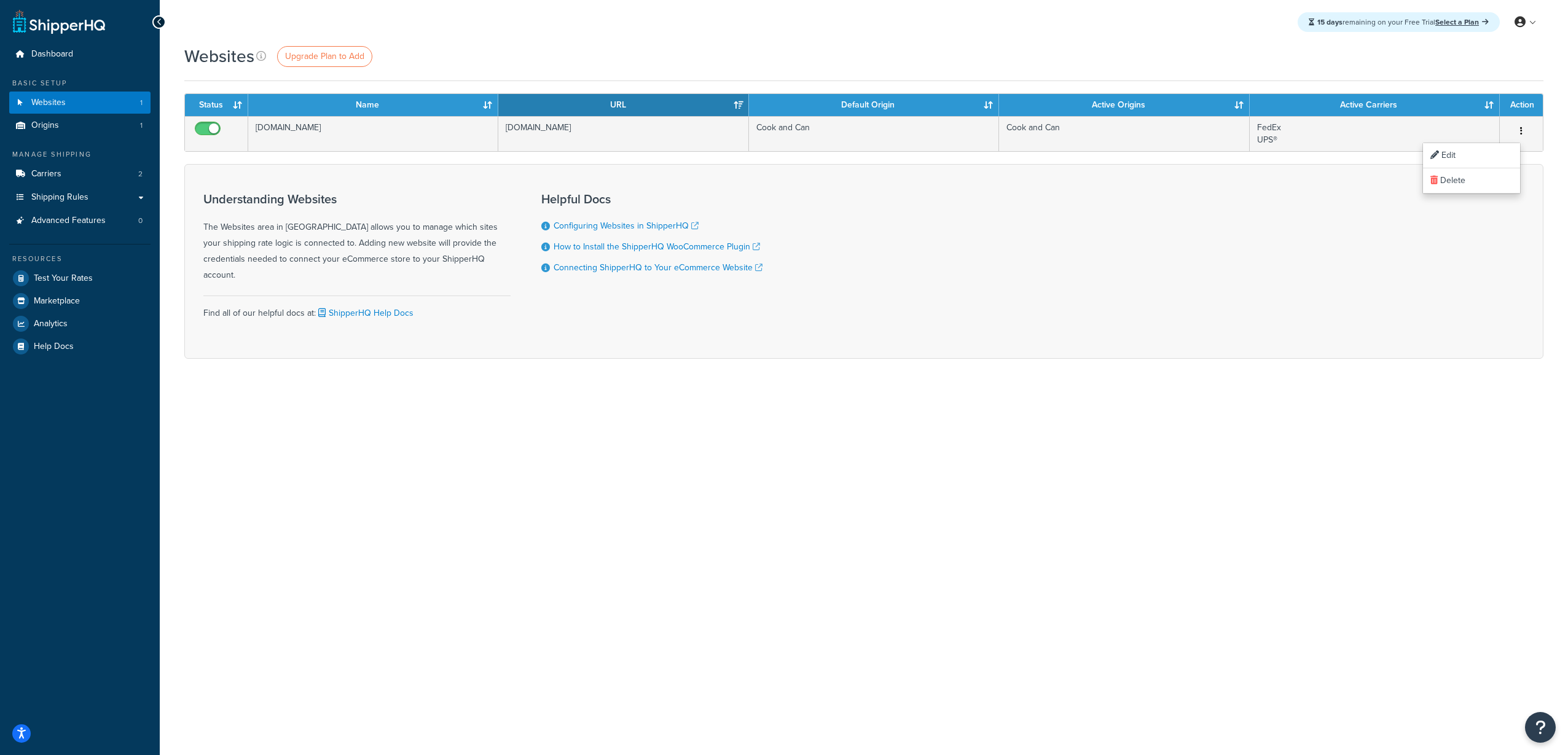
click at [944, 488] on div "15 days remaining on your Free Trial Select a Plan My Profile Billing Global Se…" at bounding box center [864, 377] width 1408 height 755
click at [717, 250] on link "How to Install the ShipperHQ WooCommerce Plugin" at bounding box center [657, 246] width 207 height 13
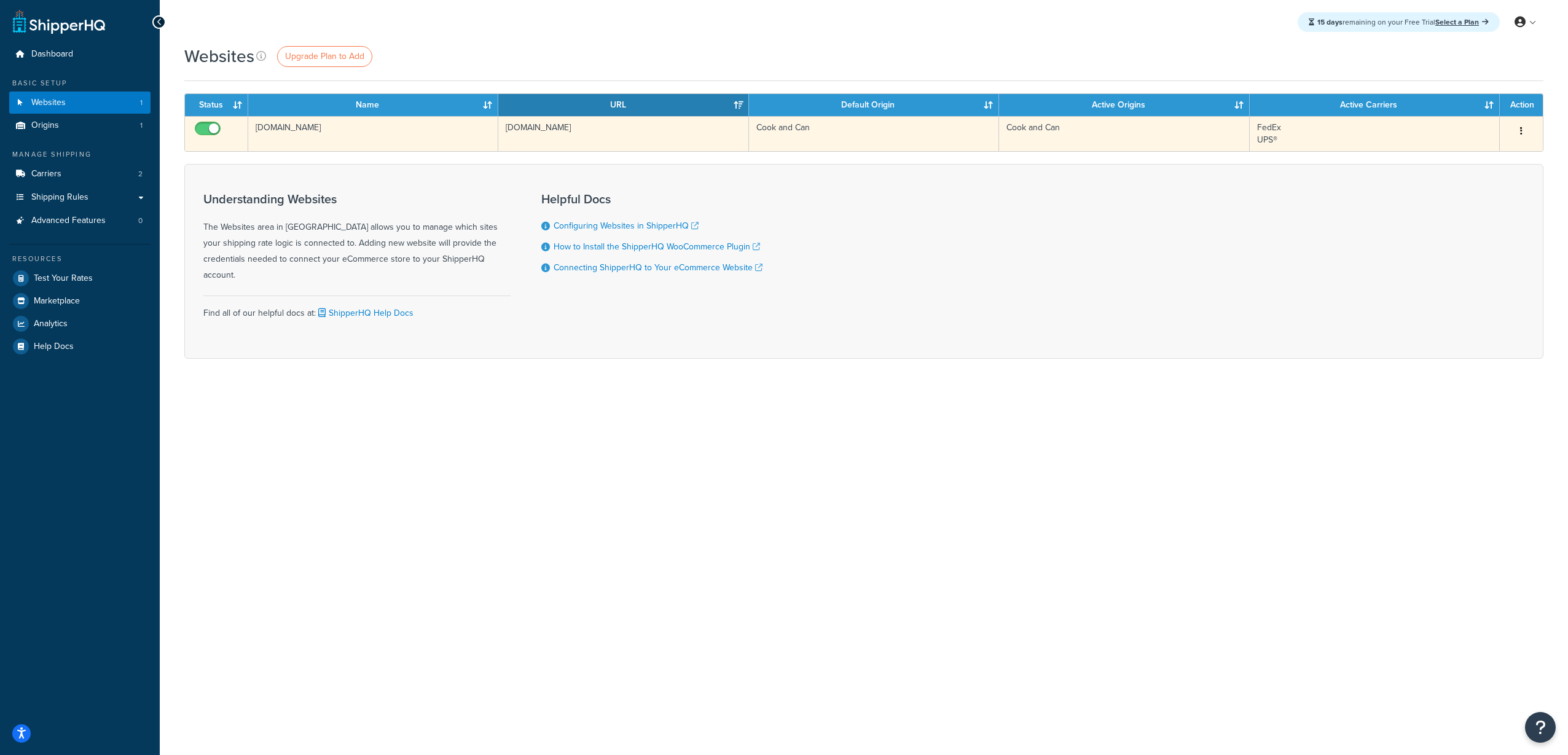
click at [296, 127] on td "[DOMAIN_NAME]" at bounding box center [373, 133] width 250 height 35
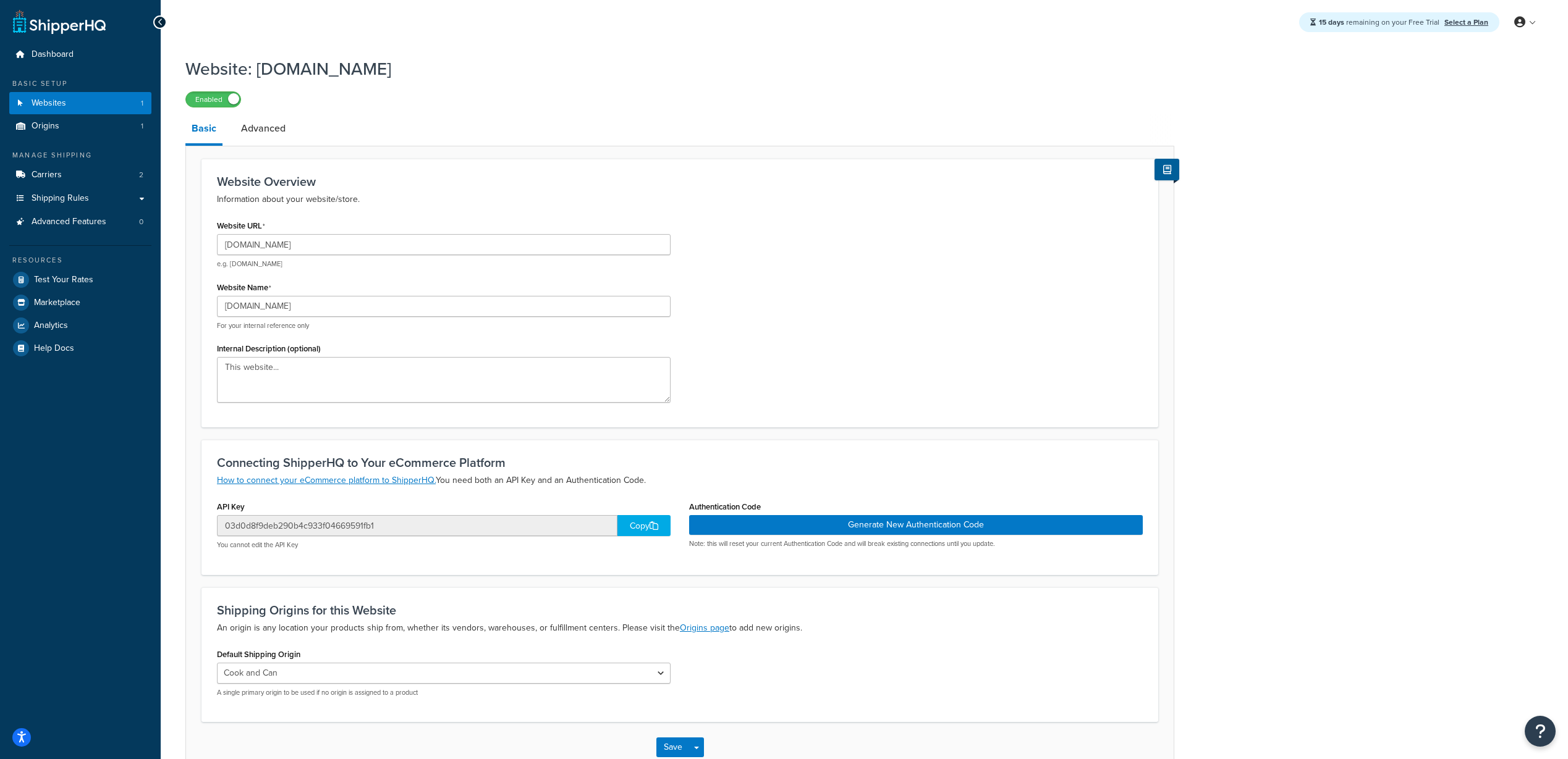
click at [643, 526] on div "Copy" at bounding box center [643, 526] width 53 height 21
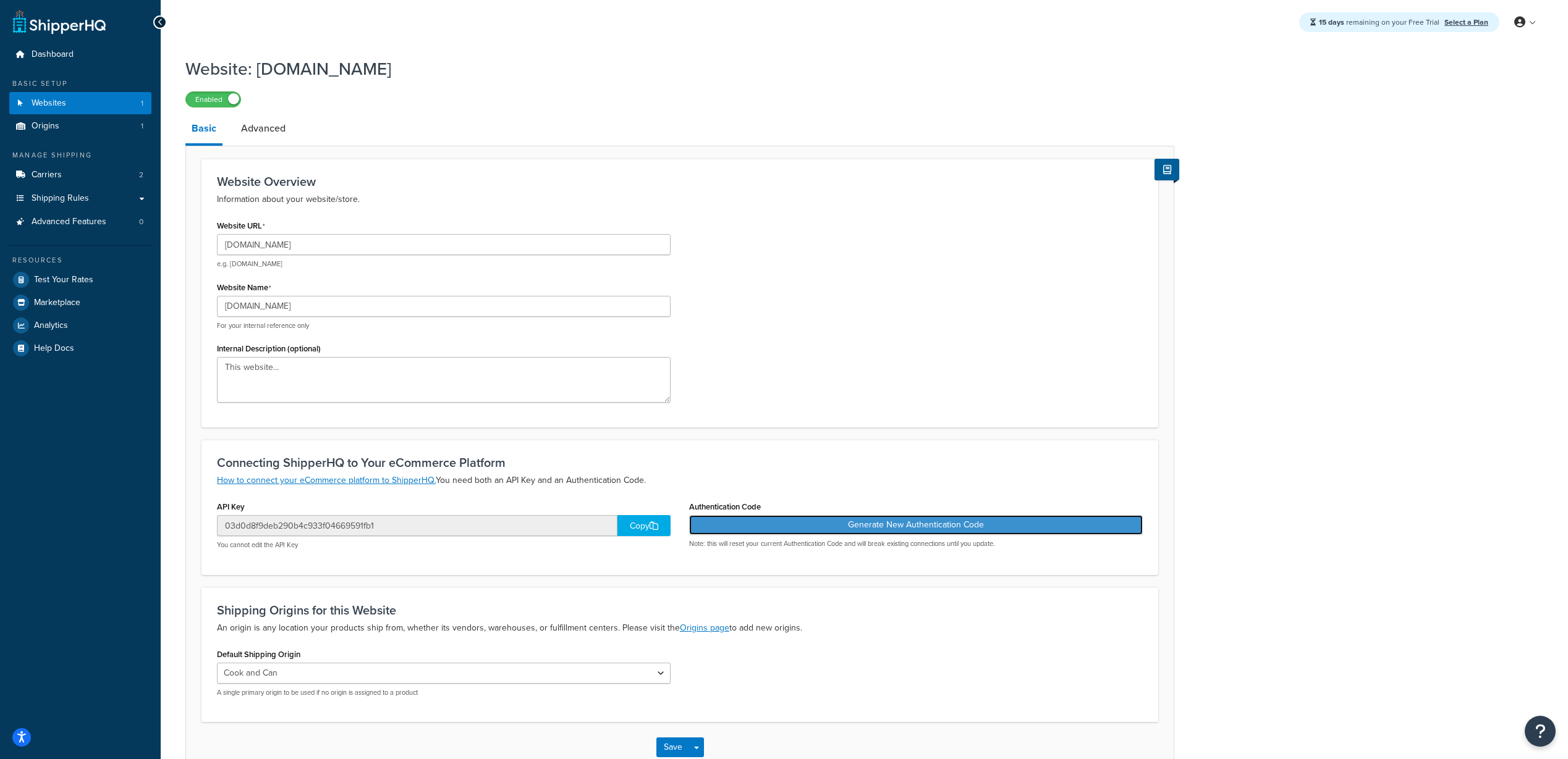
click at [883, 529] on button "Generate New Authentication Code" at bounding box center [915, 525] width 453 height 20
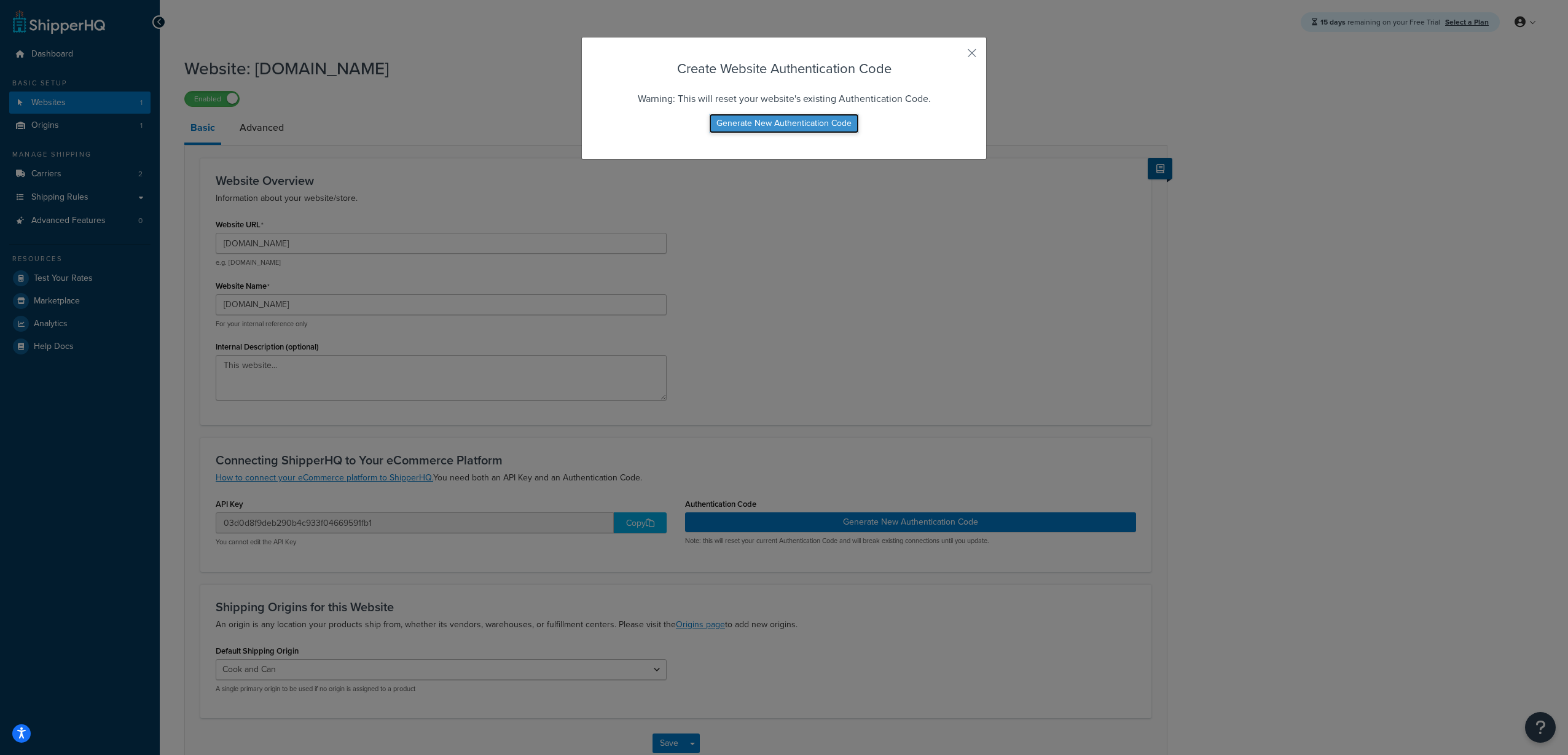
click at [778, 125] on button "Generate New Authentication Code" at bounding box center [784, 124] width 150 height 20
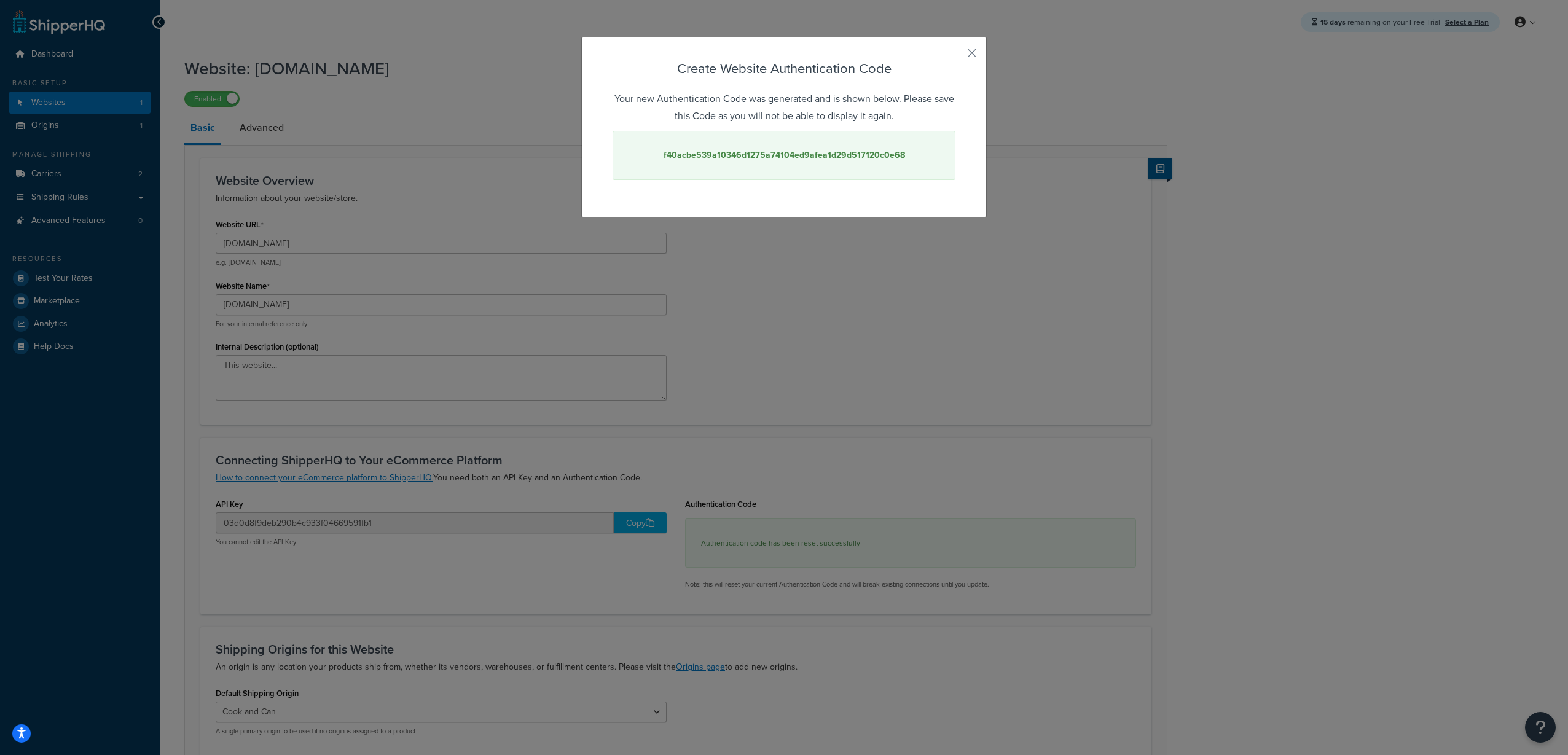
drag, startPoint x: 832, startPoint y: 154, endPoint x: 791, endPoint y: 159, distance: 41.3
click at [791, 159] on strong "f40acbe539a10346d1275a74104ed9afea1d29d517120c0e68" at bounding box center [784, 155] width 241 height 13
copy strong "f40acbe539a10346d1275a74104ed9afea1d29d517120c0e68"
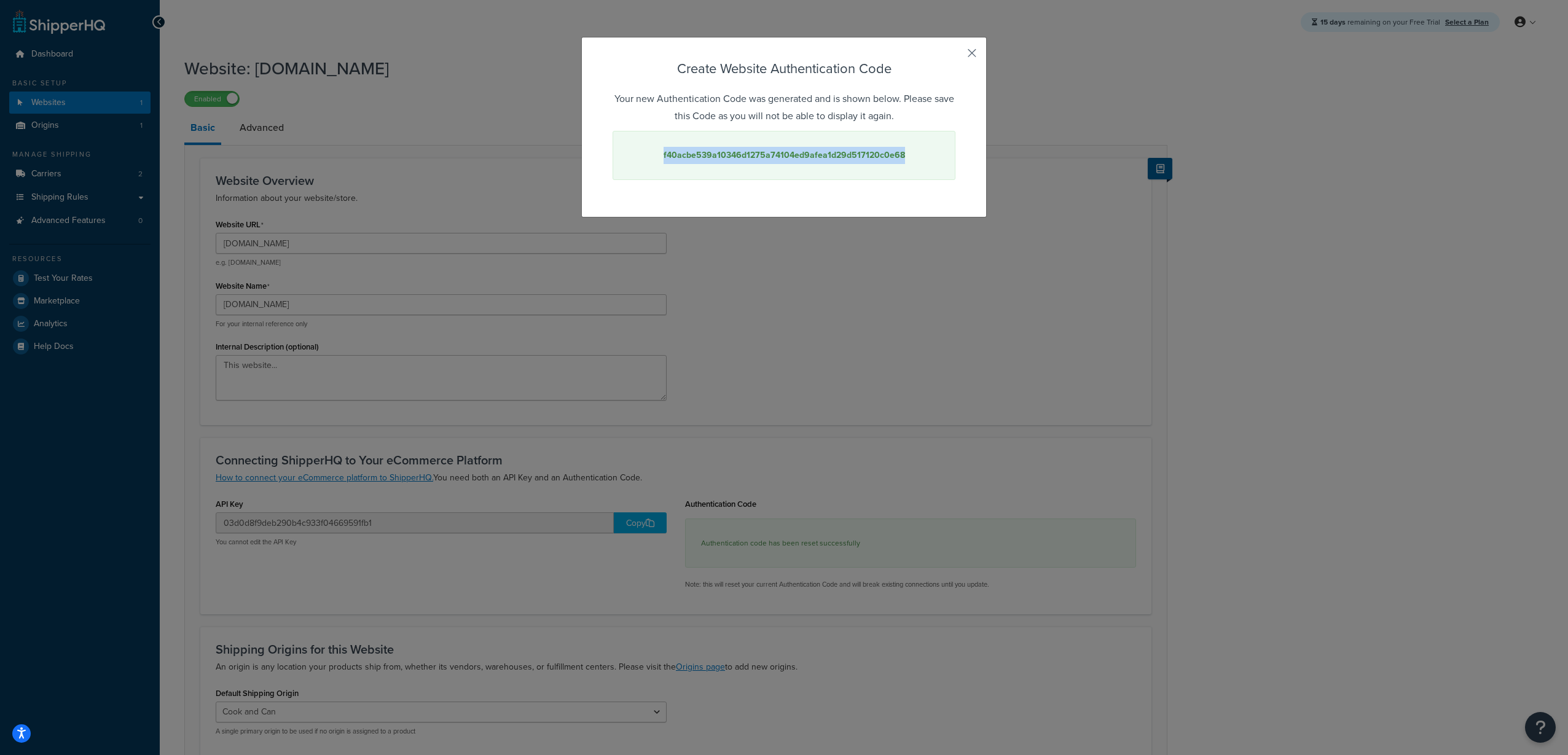
click at [955, 56] on button "button" at bounding box center [954, 57] width 3 height 3
